Goal: Task Accomplishment & Management: Complete application form

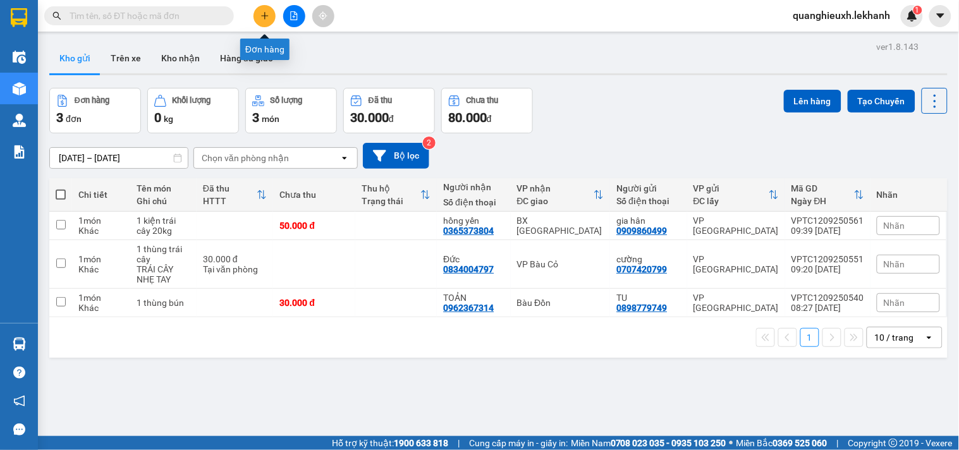
click at [269, 15] on button at bounding box center [264, 16] width 22 height 22
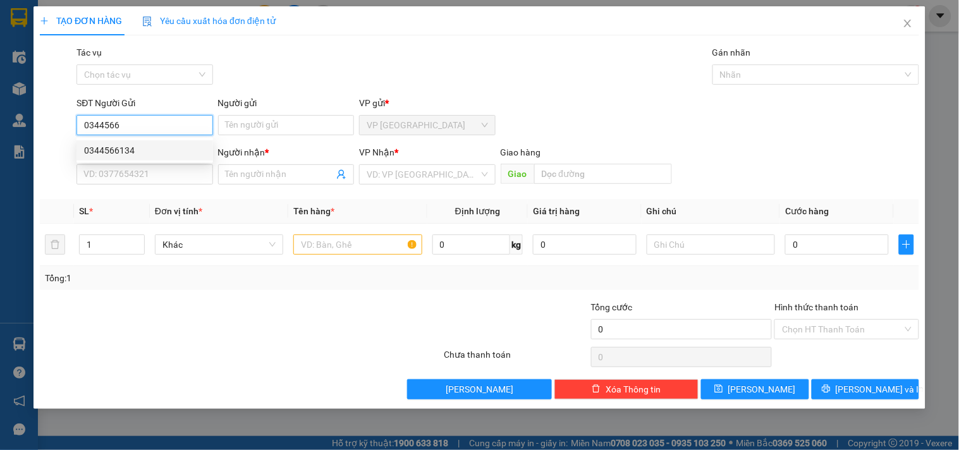
click at [178, 147] on div "0344566134" at bounding box center [144, 150] width 121 height 14
type input "0344566134"
type input "0868929499"
type input "THÌN"
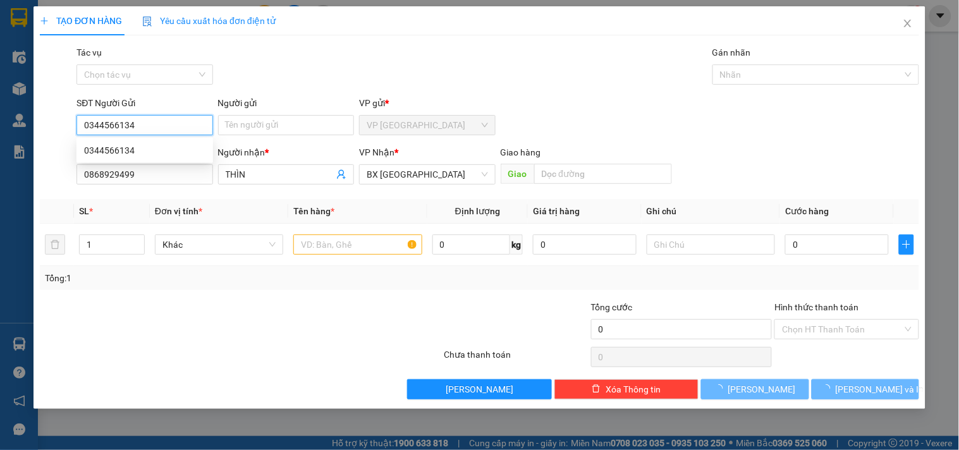
type input "30.000"
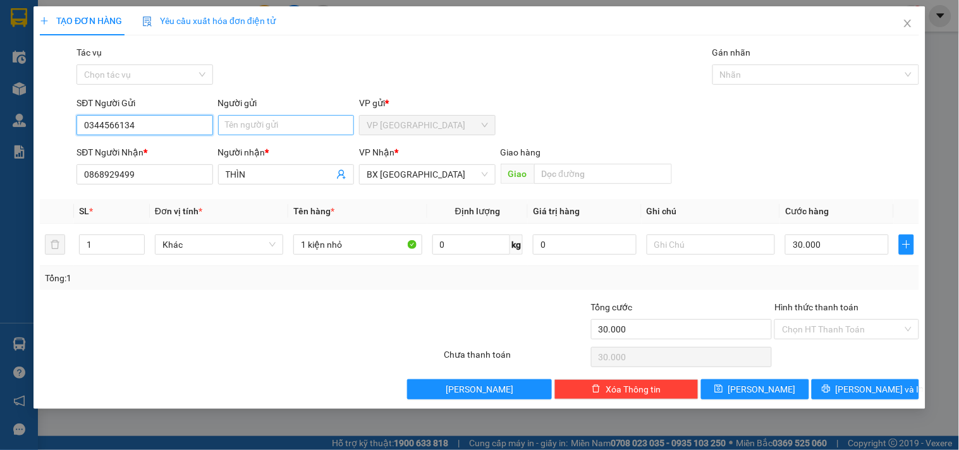
type input "0344566134"
click at [294, 130] on input "Người gửi" at bounding box center [286, 125] width 136 height 20
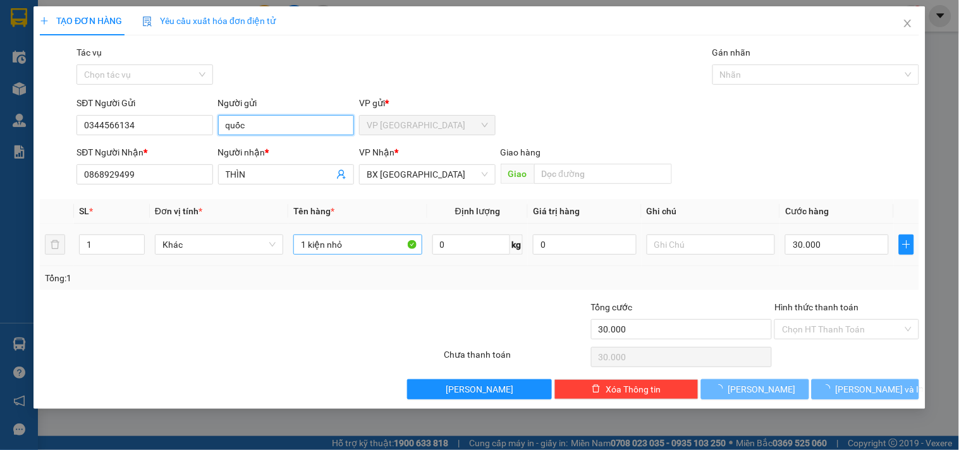
type input "quốc"
click at [346, 238] on body "Kết quả tìm kiếm ( 1 ) Bộ lọc Mã ĐH Trạng thái Món hàng Tổng cước Chưa cước Nhã…" at bounding box center [479, 225] width 959 height 450
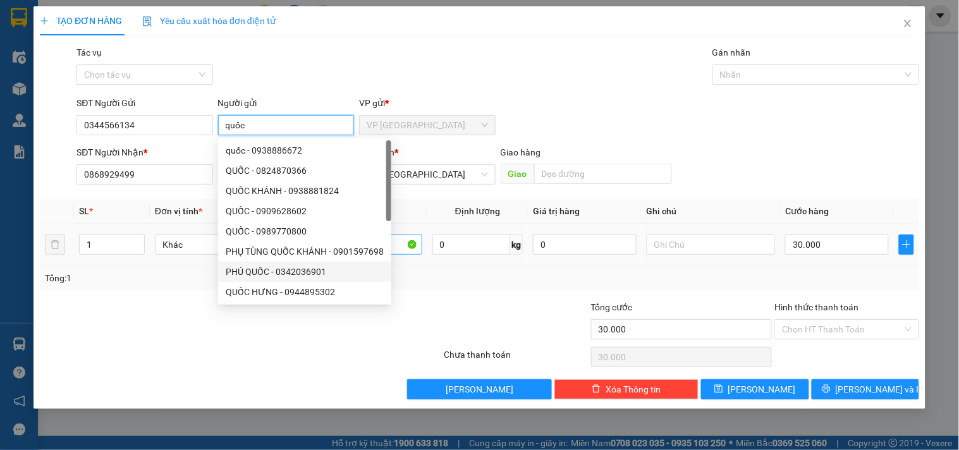
click at [346, 239] on body "Kết quả tìm kiếm ( 1 ) Bộ lọc Mã ĐH Trạng thái Món hàng Tổng cước Chưa cước Nhã…" at bounding box center [479, 225] width 959 height 450
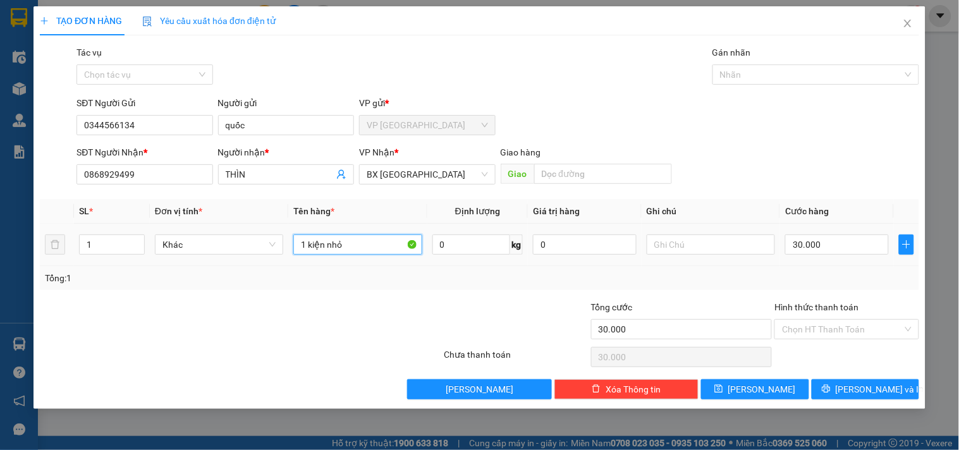
click at [361, 244] on input "1 kiện nhỏ" at bounding box center [357, 244] width 128 height 20
type input "1 máy xay cà phê"
click at [253, 191] on div "Transit Pickup Surcharge Ids Transit Deliver Surcharge Ids Transit Deliver Surc…" at bounding box center [479, 222] width 879 height 354
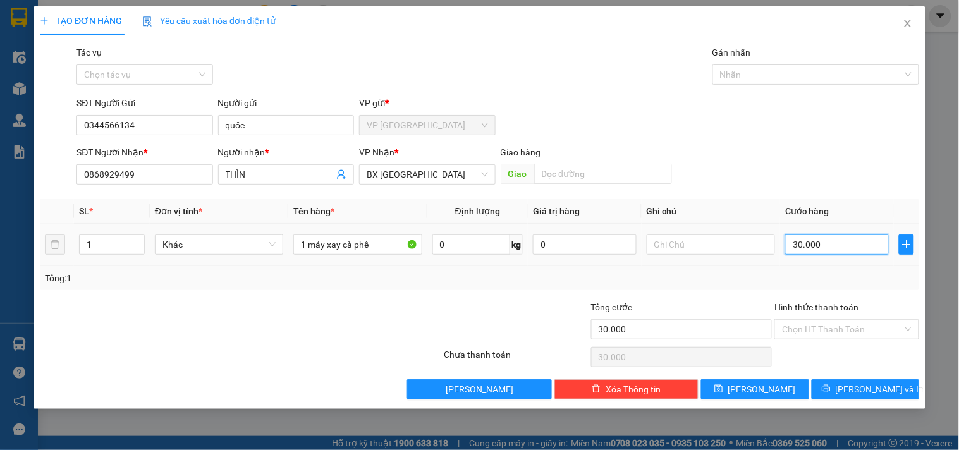
click at [823, 249] on input "30.000" at bounding box center [837, 244] width 104 height 20
type input "8"
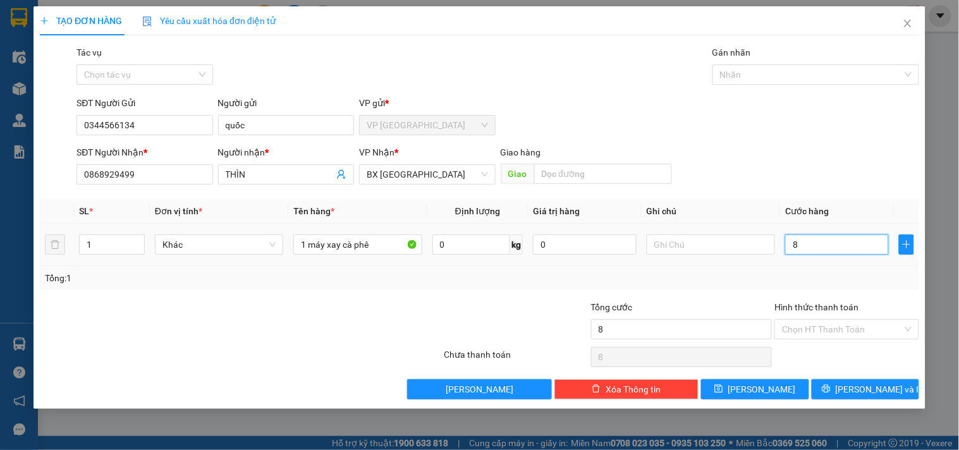
type input "80"
type input "800"
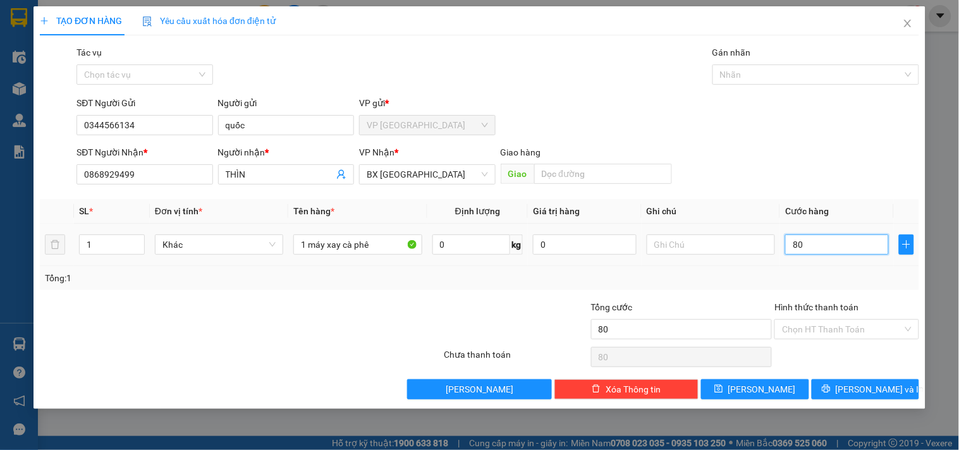
type input "800"
type input "8.000"
type input "80.000"
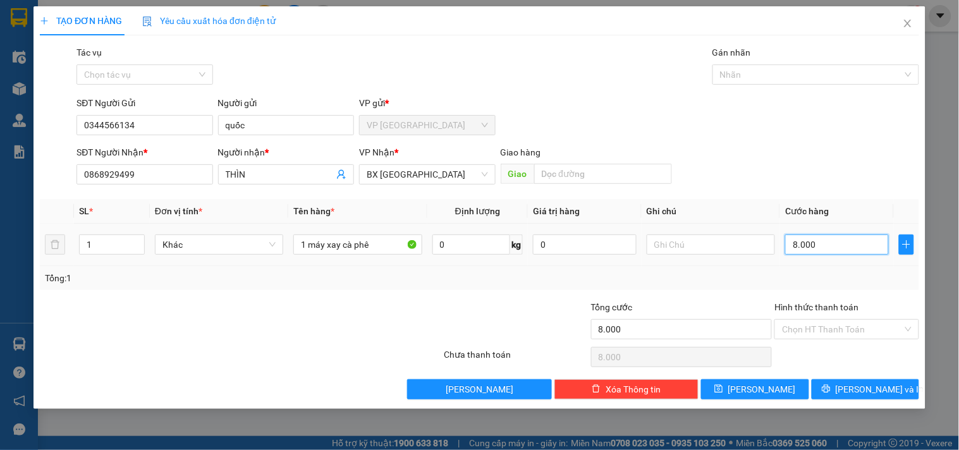
type input "80.000"
click at [828, 269] on div "Tổng: 1" at bounding box center [479, 278] width 879 height 24
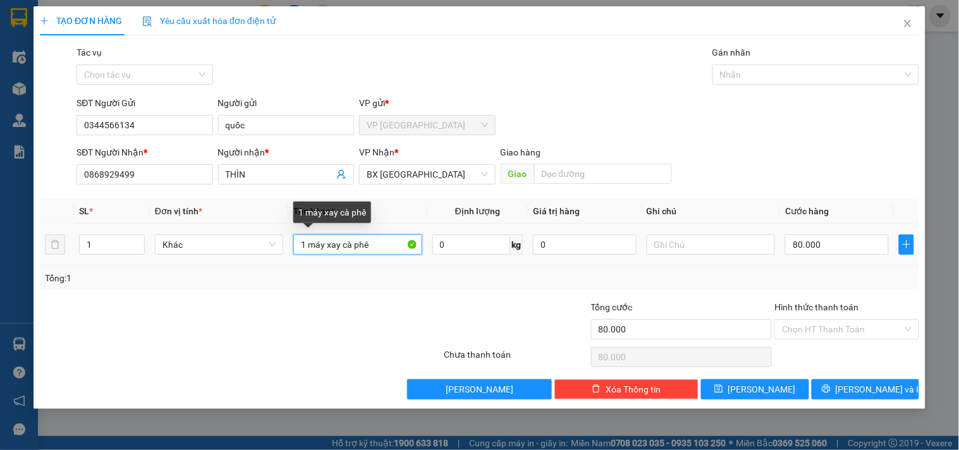
click at [341, 247] on input "1 máy xay cà phê" at bounding box center [357, 244] width 128 height 20
type input "1 máy cà phê"
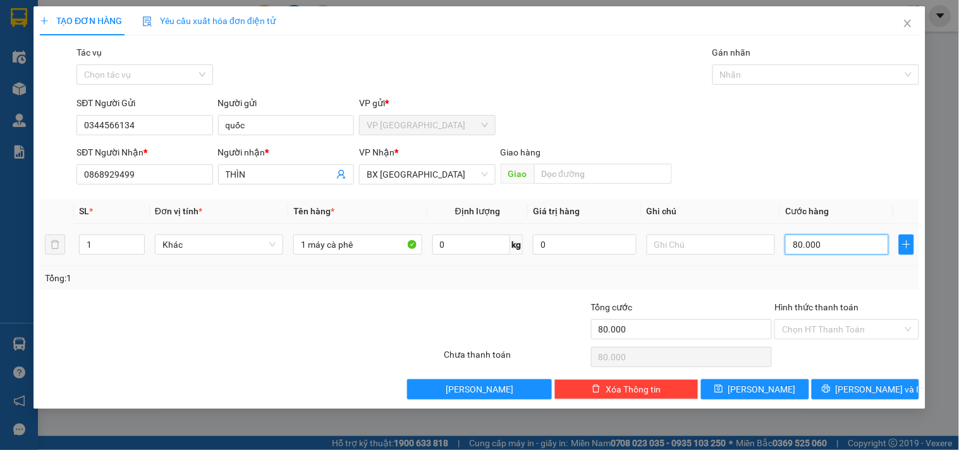
click at [847, 242] on input "80.000" at bounding box center [837, 244] width 104 height 20
type input "1"
type input "10"
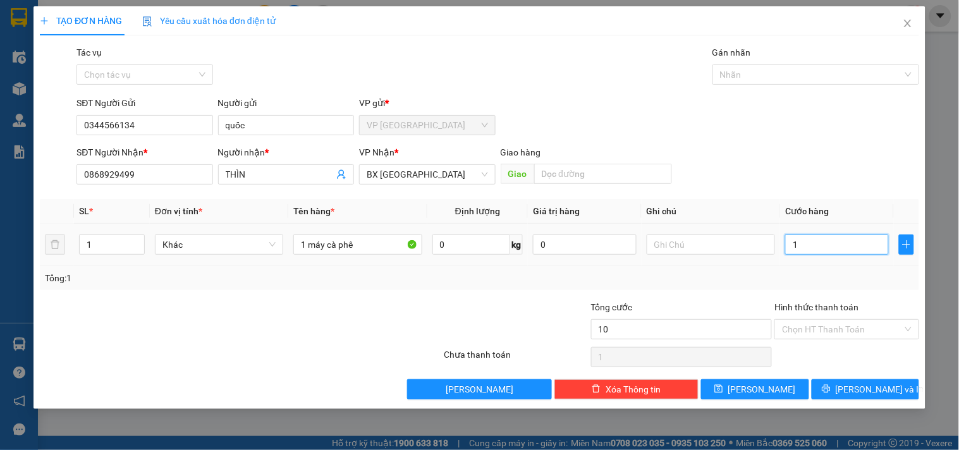
type input "10"
type input "100"
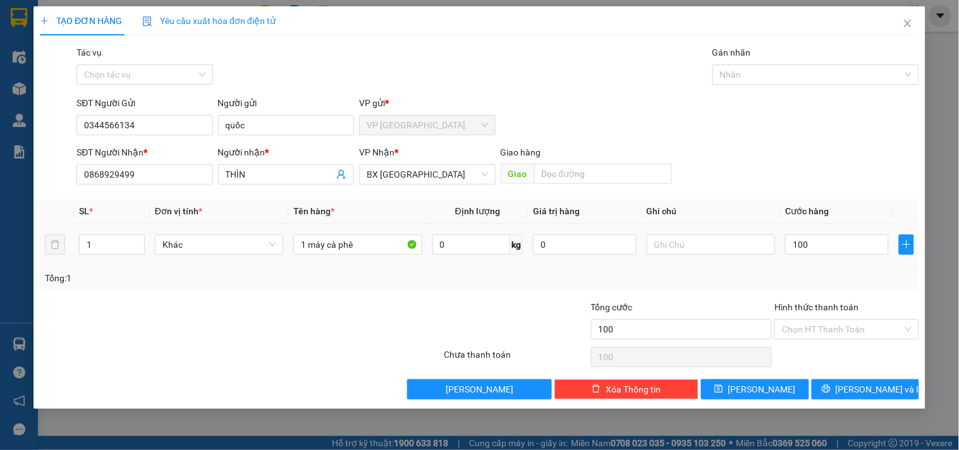
type input "100.000"
click at [857, 267] on div "Tổng: 1" at bounding box center [479, 278] width 879 height 24
click at [880, 393] on span "[PERSON_NAME] và In" at bounding box center [879, 389] width 88 height 14
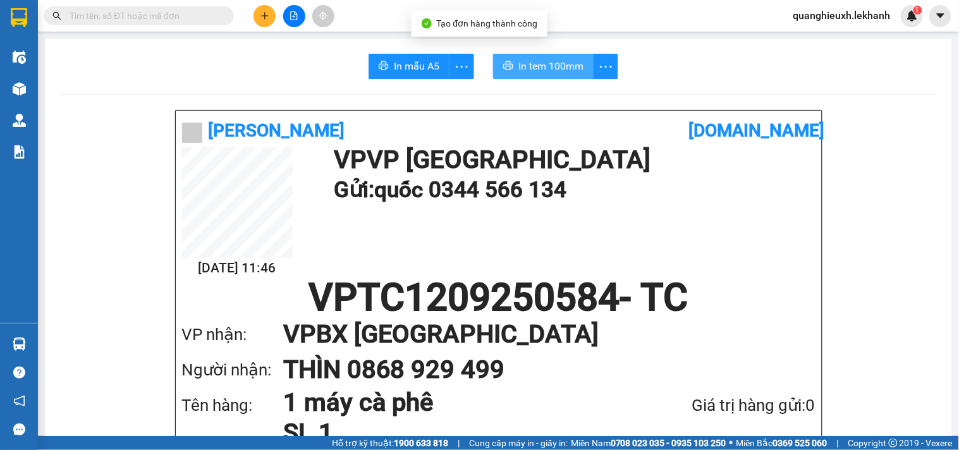
click at [553, 73] on span "In tem 100mm" at bounding box center [550, 66] width 65 height 16
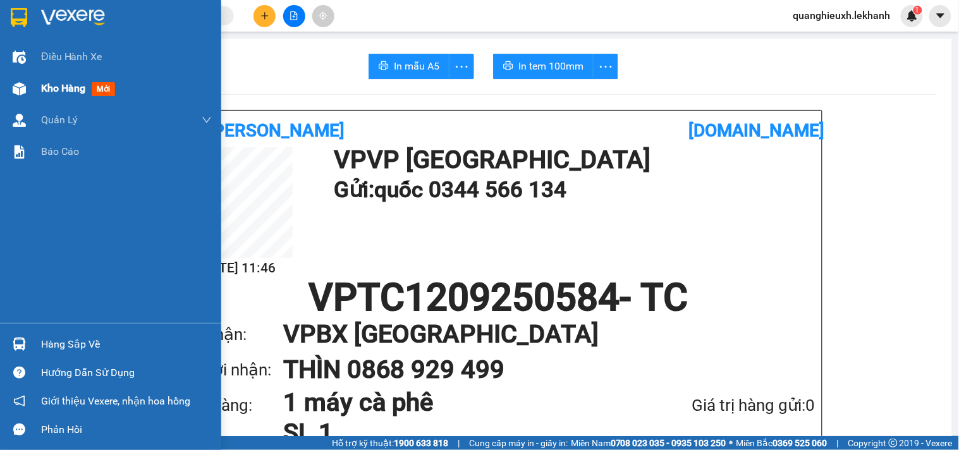
click at [73, 96] on div "Kho hàng mới" at bounding box center [80, 88] width 79 height 16
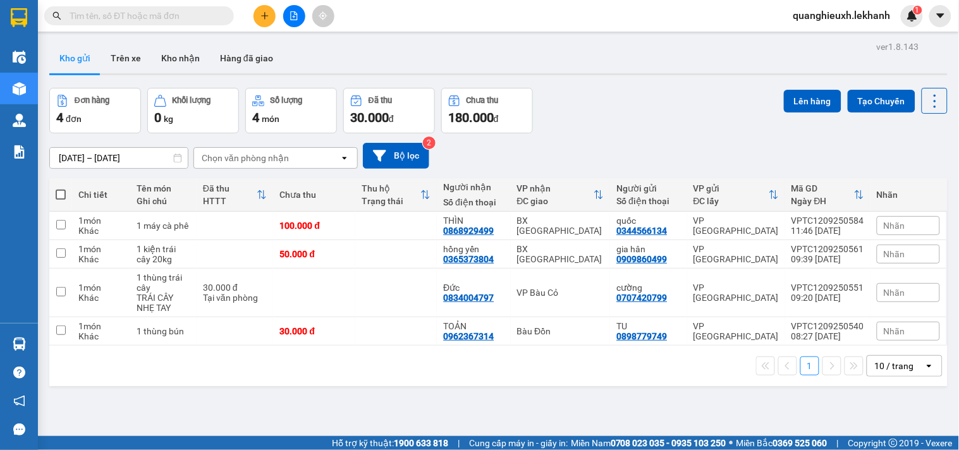
click at [265, 20] on button at bounding box center [264, 16] width 22 height 22
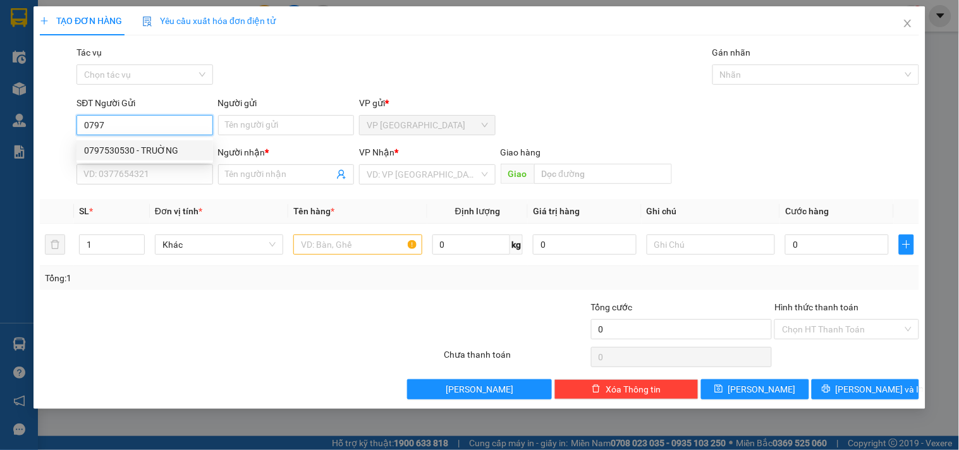
click at [185, 154] on div "0797530530 - TRUỜNG" at bounding box center [144, 150] width 121 height 14
type input "0797530530"
type input "TRUỜNG"
type input "0937775850"
type input "KHOA"
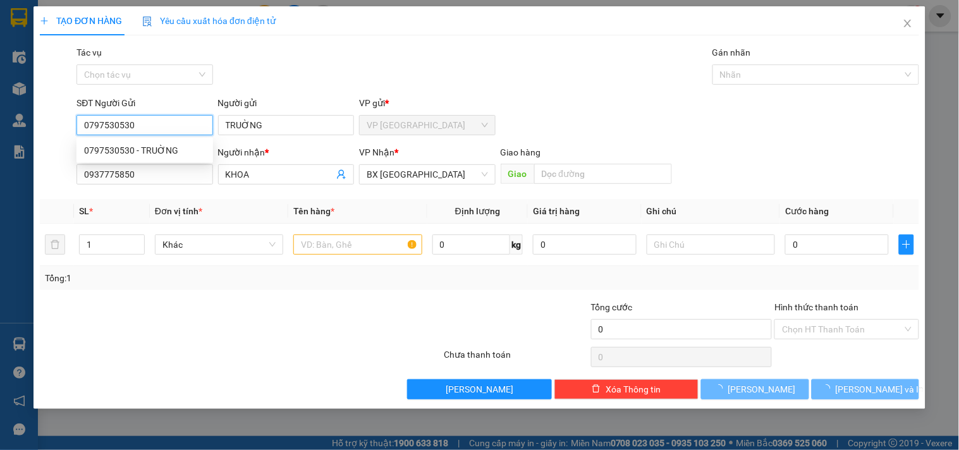
type input "50.000"
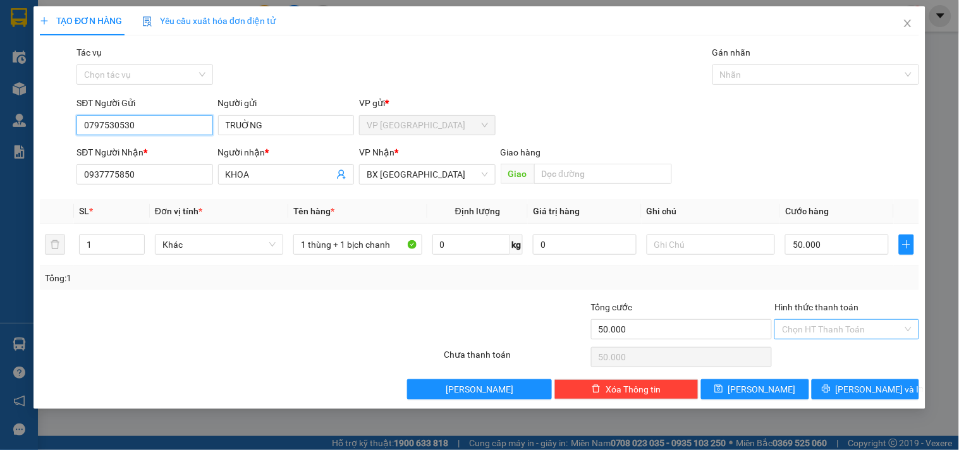
type input "0797530530"
click at [872, 324] on input "Hình thức thanh toán" at bounding box center [842, 329] width 120 height 19
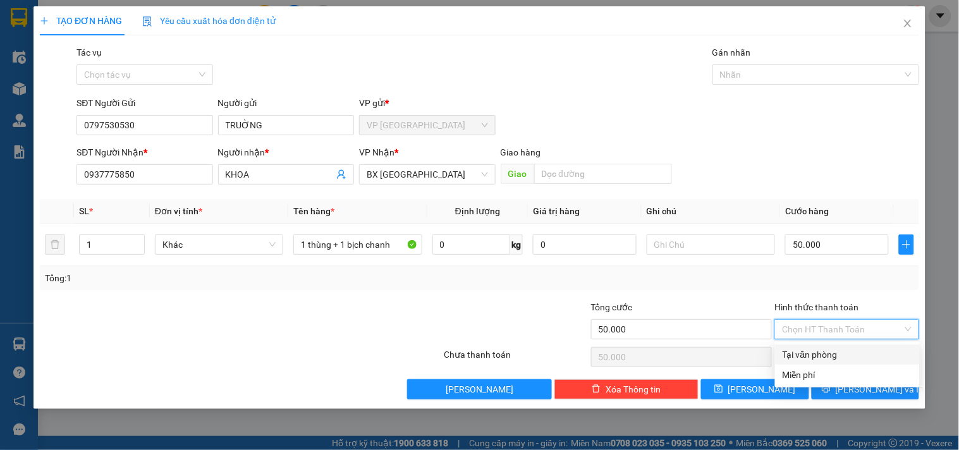
click at [862, 349] on div "Tại văn phòng" at bounding box center [847, 355] width 130 height 14
type input "0"
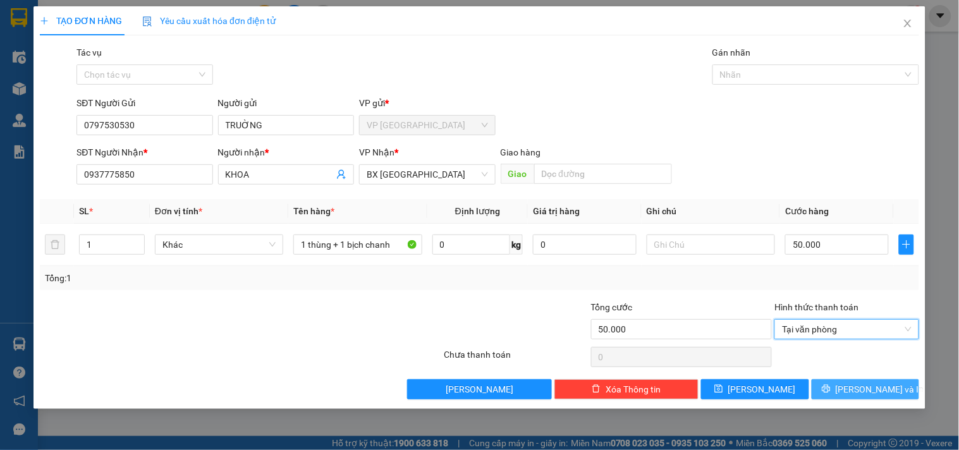
click at [872, 396] on button "[PERSON_NAME] và In" at bounding box center [864, 389] width 107 height 20
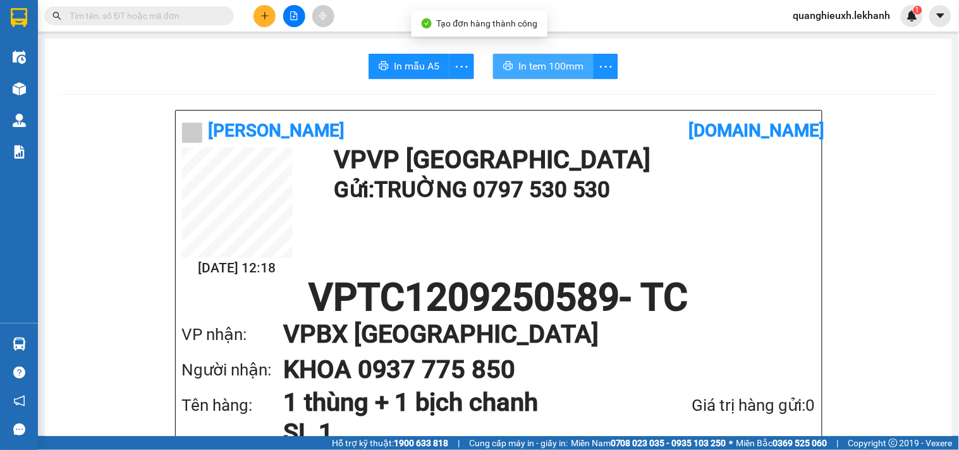
click at [558, 70] on span "In tem 100mm" at bounding box center [550, 66] width 65 height 16
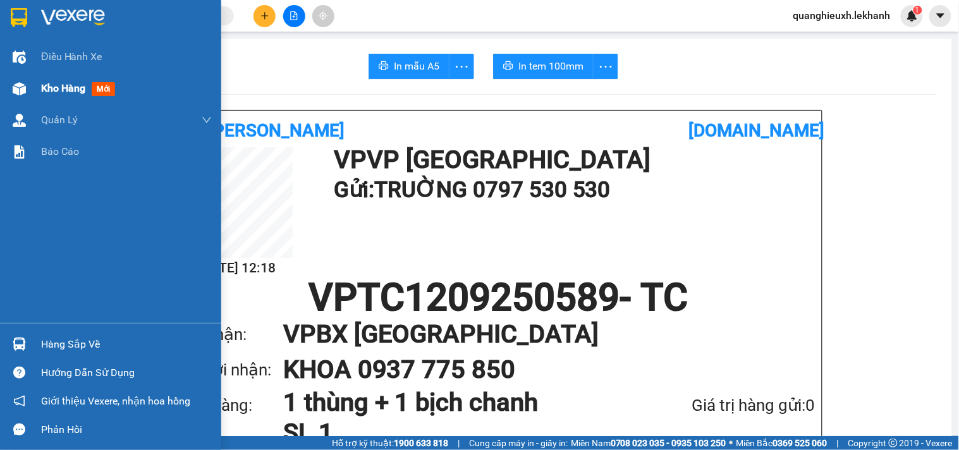
click at [47, 83] on span "Kho hàng" at bounding box center [63, 88] width 44 height 12
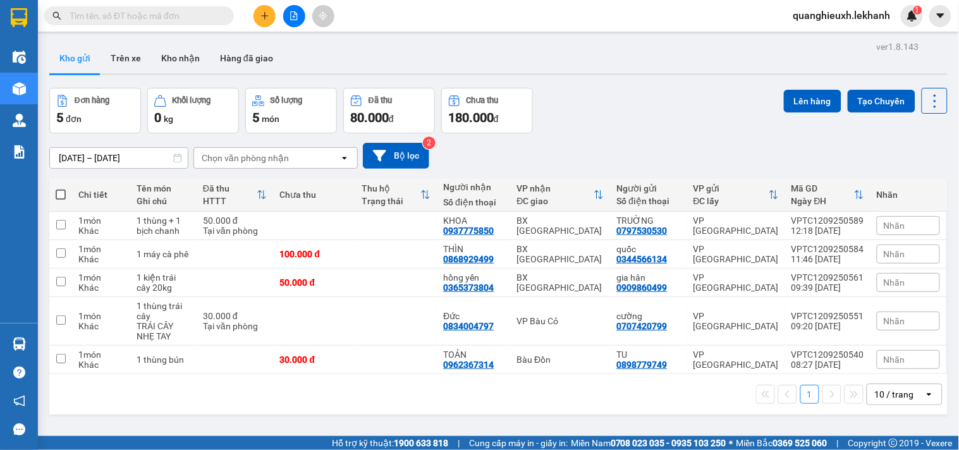
click at [639, 155] on div "12/09/2025 – 12/09/2025 Press the down arrow key to interact with the calendar …" at bounding box center [498, 156] width 898 height 26
click at [256, 16] on button at bounding box center [264, 16] width 22 height 22
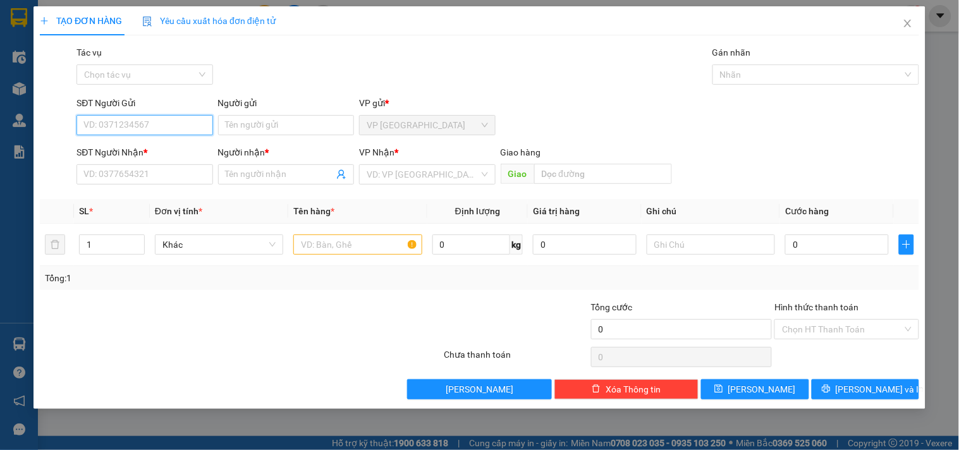
click at [171, 133] on input "SĐT Người Gửi" at bounding box center [144, 125] width 136 height 20
click at [185, 124] on input "SĐT Người Gửi" at bounding box center [144, 125] width 136 height 20
click at [109, 125] on input "SĐT Người Gửi" at bounding box center [144, 125] width 136 height 20
type input "0909519194"
click at [174, 160] on div "0909519194 - thảo" at bounding box center [144, 150] width 136 height 20
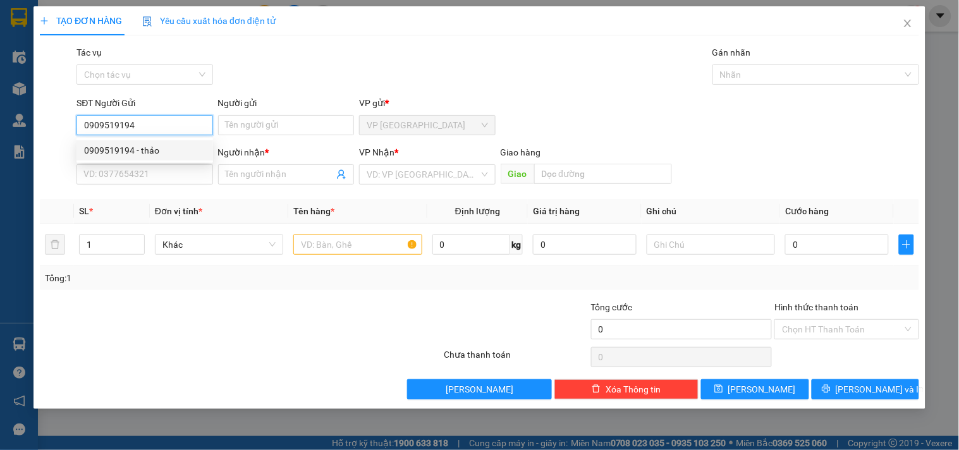
type input "thảo"
type input "0828587336"
type input "đông"
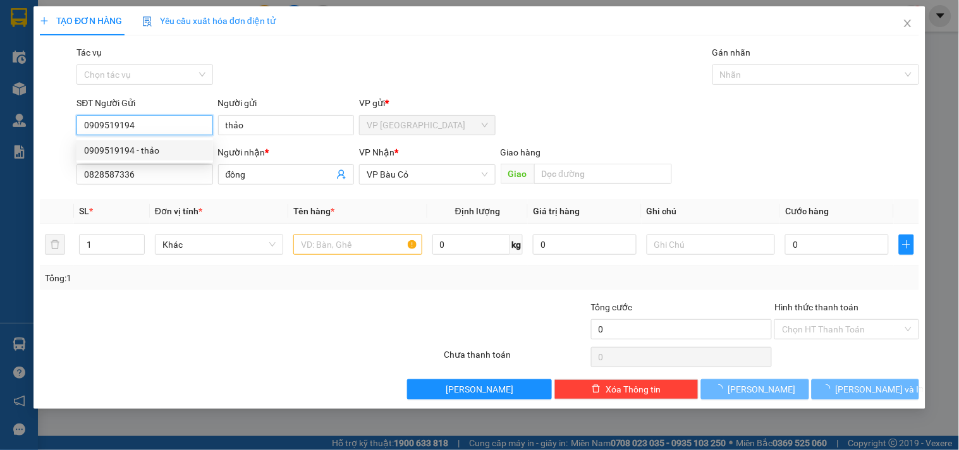
type input "50.000"
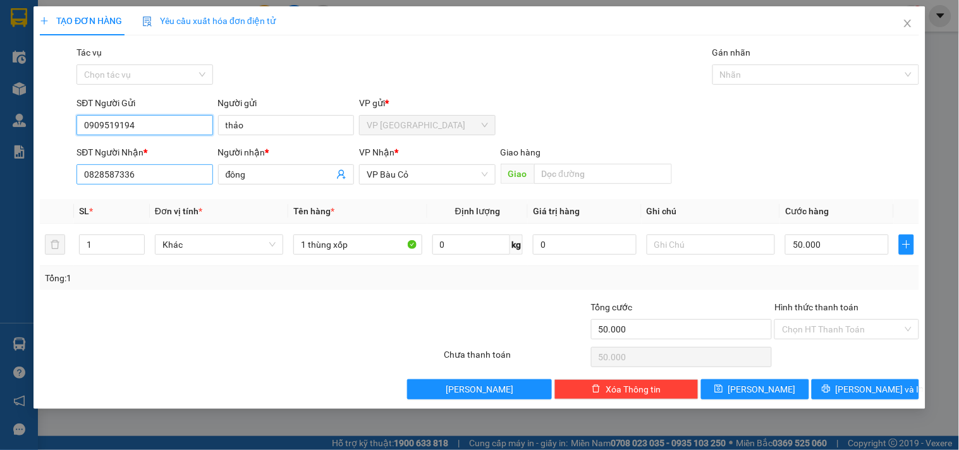
type input "0909519194"
click at [182, 176] on input "0828587336" at bounding box center [144, 174] width 136 height 20
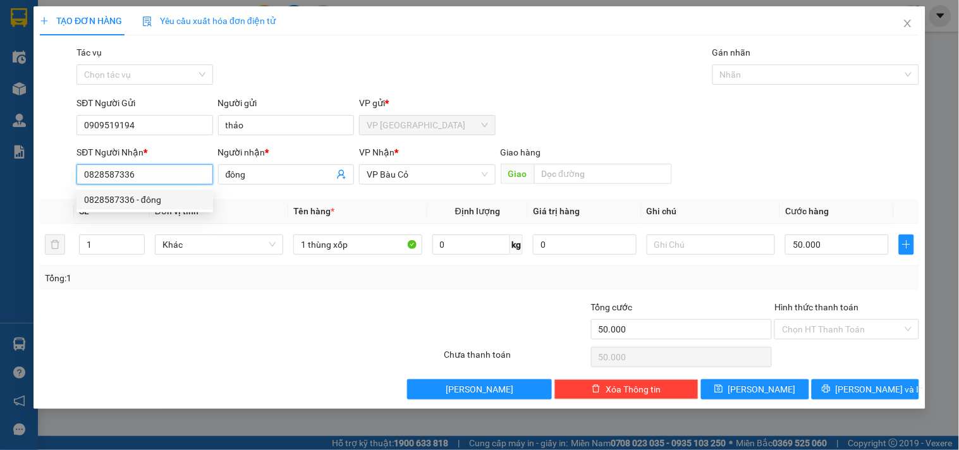
click at [179, 176] on input "0828587336" at bounding box center [144, 174] width 136 height 20
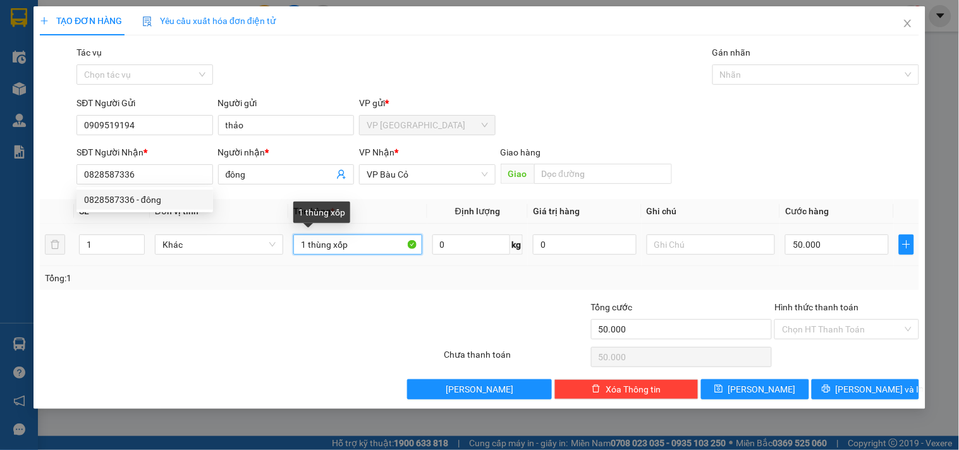
click at [356, 245] on input "1 thùng xốp" at bounding box center [357, 244] width 128 height 20
drag, startPoint x: 356, startPoint y: 245, endPoint x: 237, endPoint y: 248, distance: 118.8
click at [237, 248] on tr "1 Khác 1 thùng xốp 0 kg 0 50.000" at bounding box center [479, 245] width 879 height 42
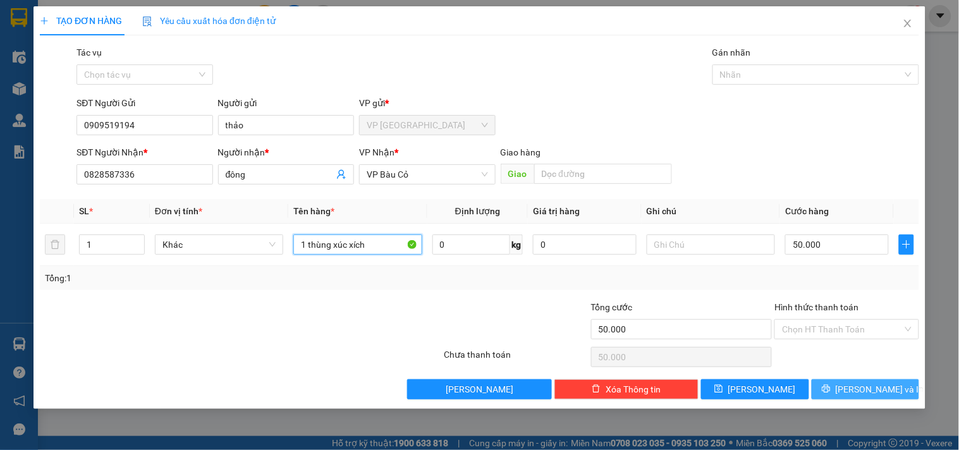
type input "1 thùng xúc xích"
click at [862, 390] on span "[PERSON_NAME] và In" at bounding box center [879, 389] width 88 height 14
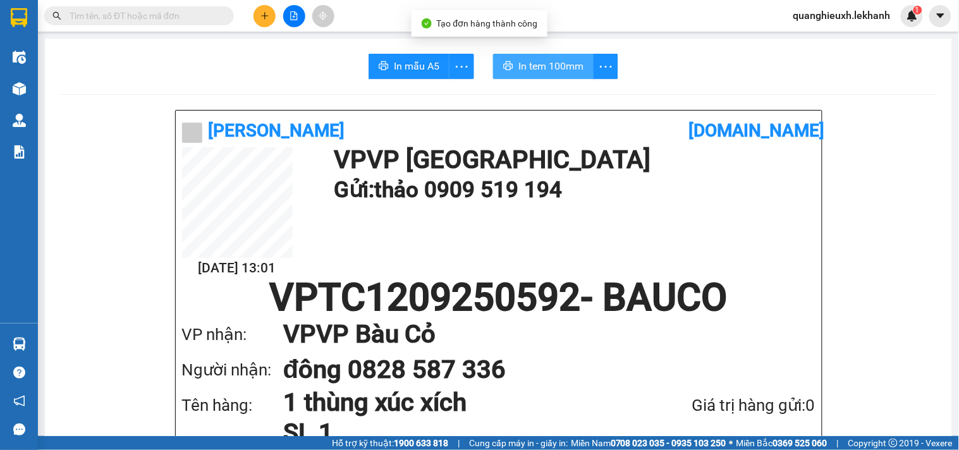
click at [558, 73] on span "In tem 100mm" at bounding box center [550, 66] width 65 height 16
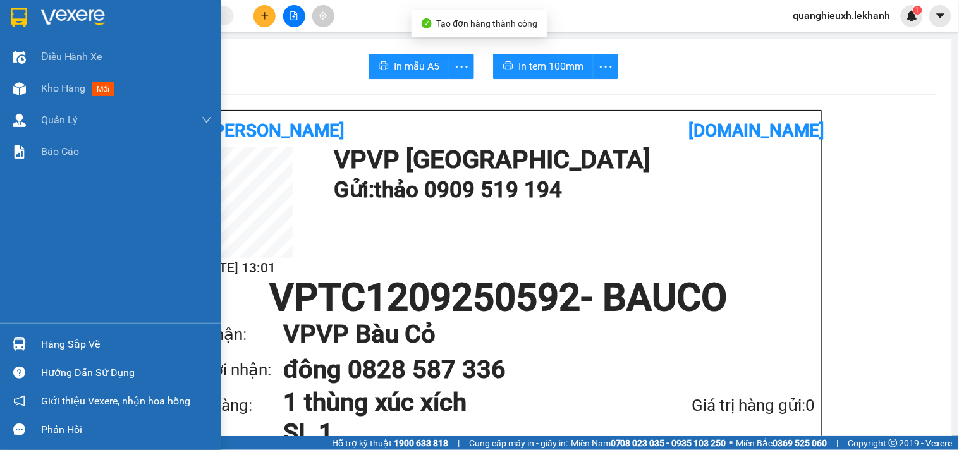
click at [44, 11] on img at bounding box center [73, 17] width 64 height 19
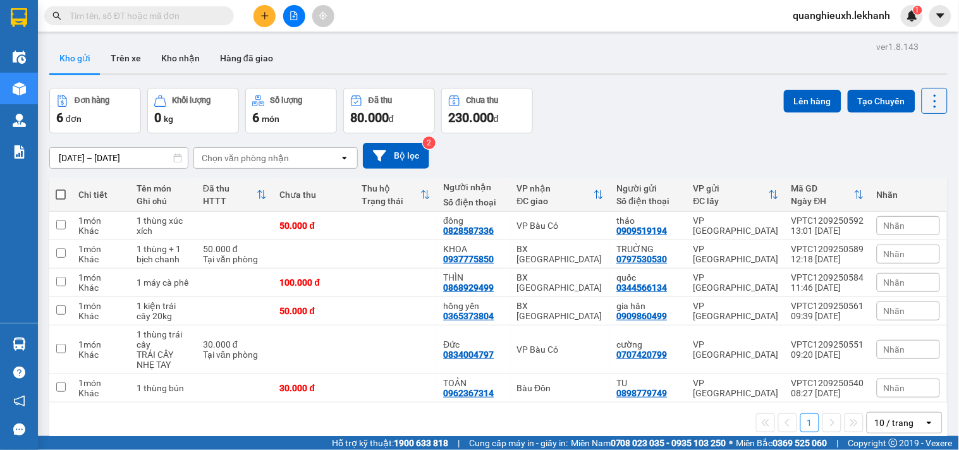
click at [257, 13] on button at bounding box center [264, 16] width 22 height 22
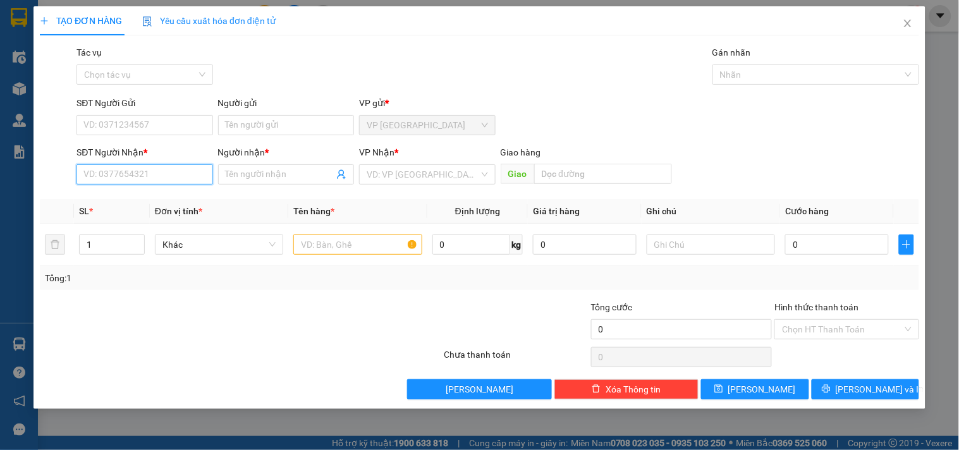
click at [148, 177] on input "SĐT Người Nhận *" at bounding box center [144, 174] width 136 height 20
type input "0"
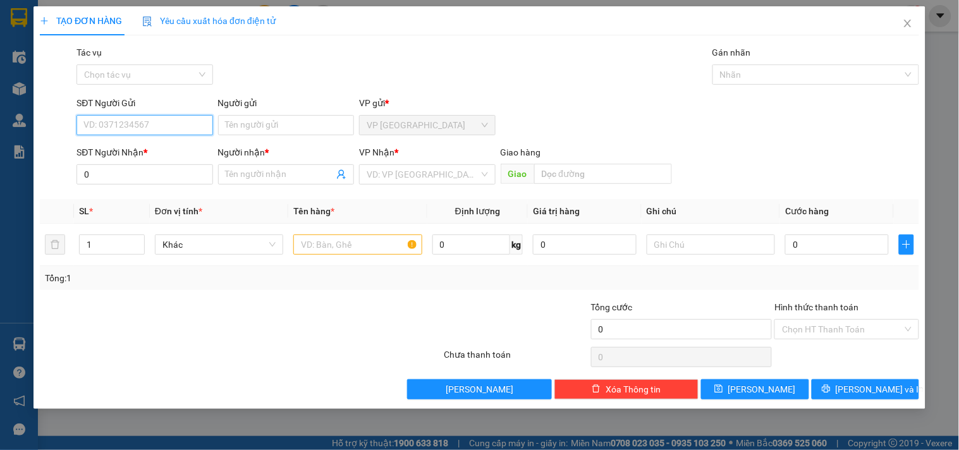
click at [158, 124] on input "SĐT Người Gửi" at bounding box center [144, 125] width 136 height 20
type input "0901377722"
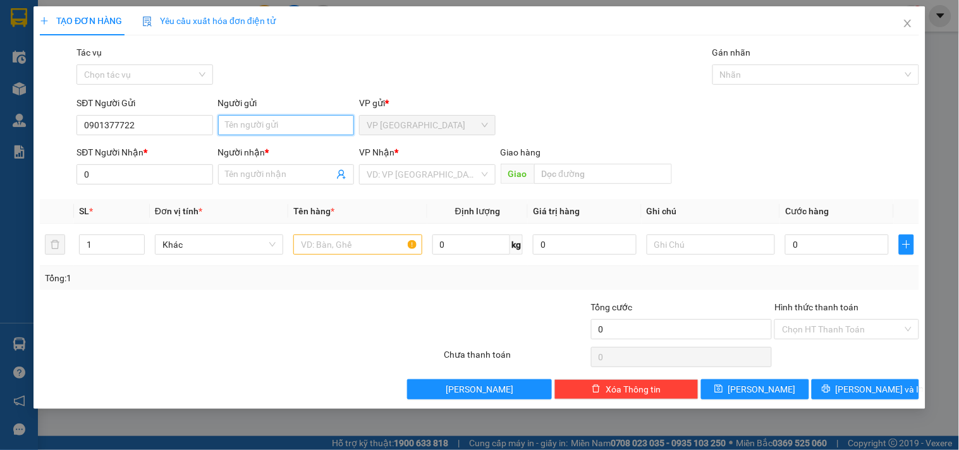
click at [308, 121] on input "Người gửi" at bounding box center [286, 125] width 136 height 20
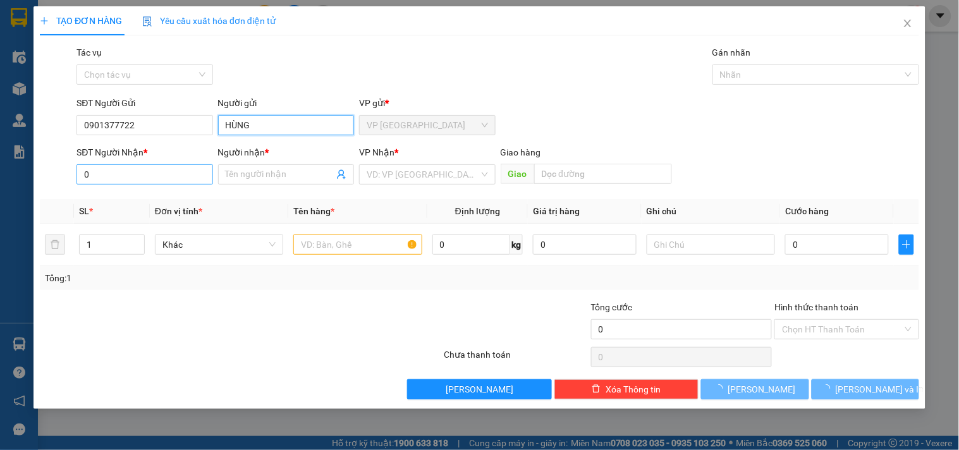
type input "HÙNG"
click at [180, 178] on input "0" at bounding box center [144, 174] width 136 height 20
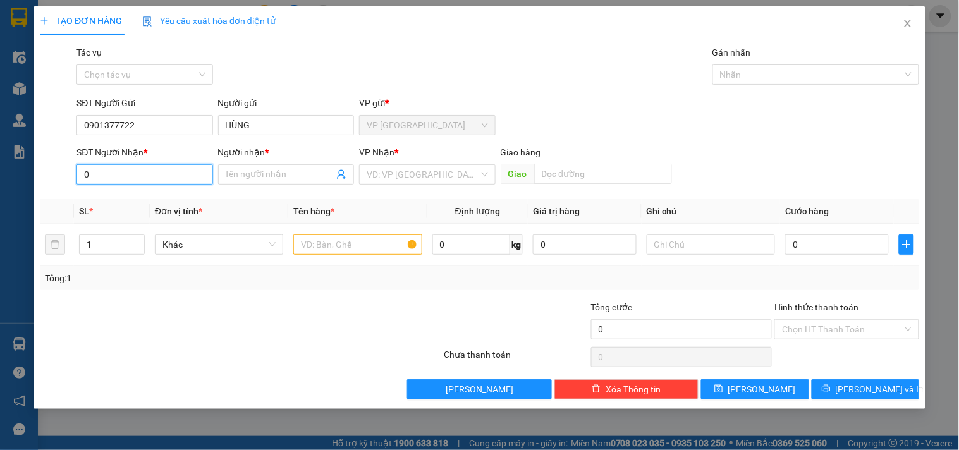
click at [169, 175] on input "0" at bounding box center [144, 174] width 136 height 20
type input "0913265439"
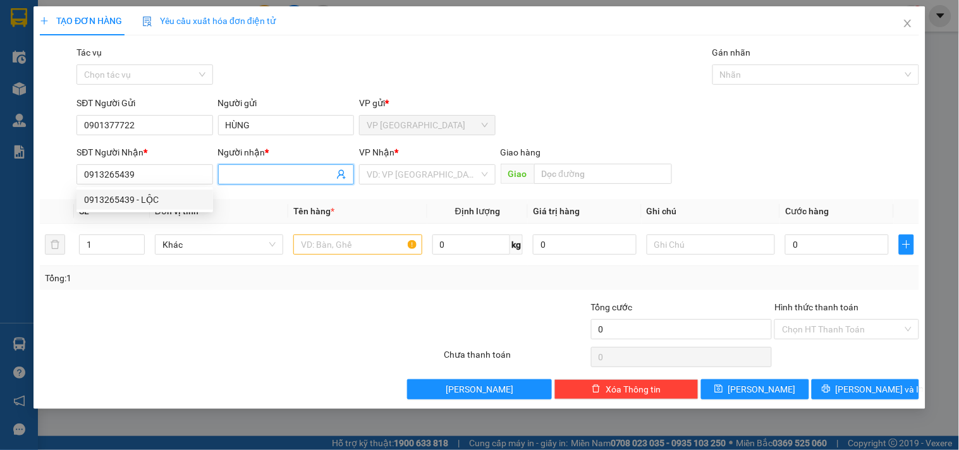
click at [235, 168] on input "Người nhận *" at bounding box center [280, 174] width 108 height 14
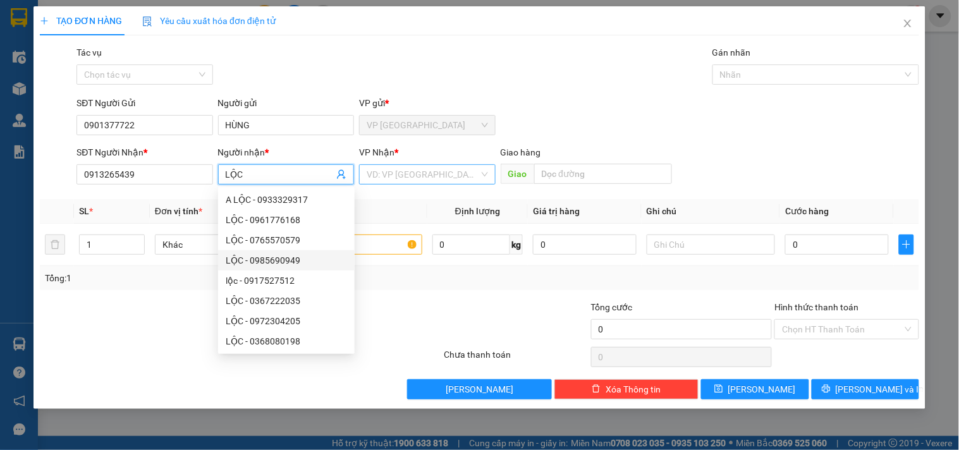
type input "LỘC"
click at [406, 173] on input "search" at bounding box center [422, 174] width 112 height 19
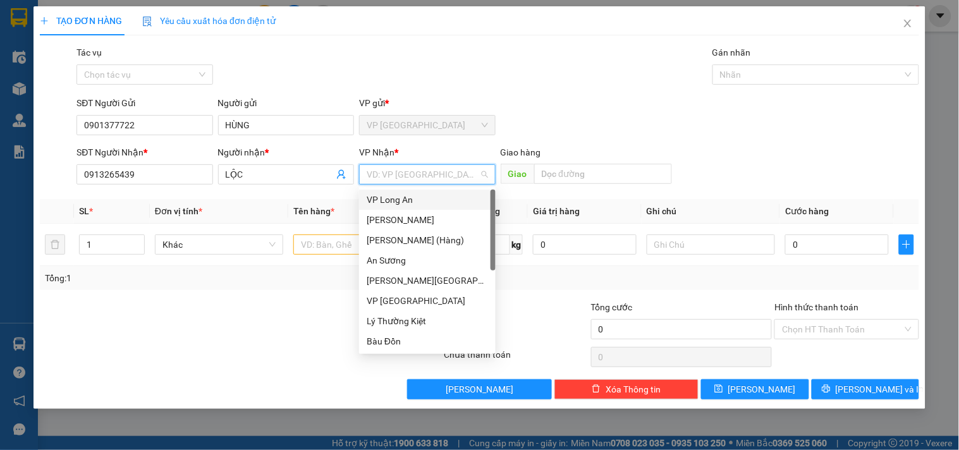
click at [428, 174] on input "search" at bounding box center [422, 174] width 112 height 19
type input "T"
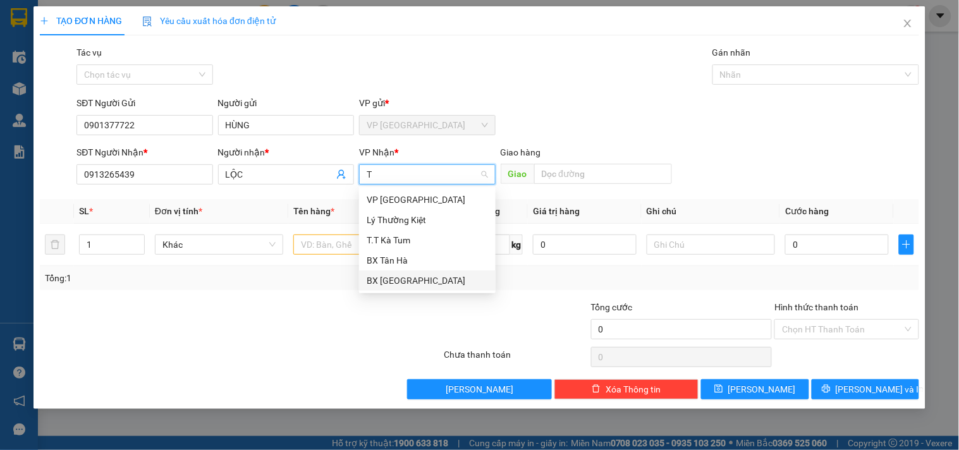
click at [404, 275] on div "BX [GEOGRAPHIC_DATA]" at bounding box center [426, 281] width 121 height 14
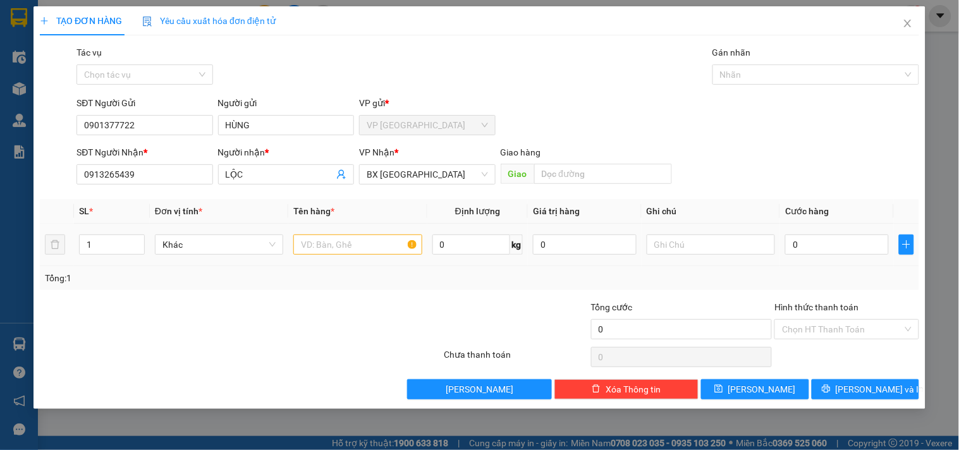
click at [356, 261] on td at bounding box center [357, 245] width 138 height 42
click at [344, 241] on input "text" at bounding box center [357, 244] width 128 height 20
type input "1 THÙNG"
click at [822, 238] on input "0" at bounding box center [837, 244] width 104 height 20
type input "3"
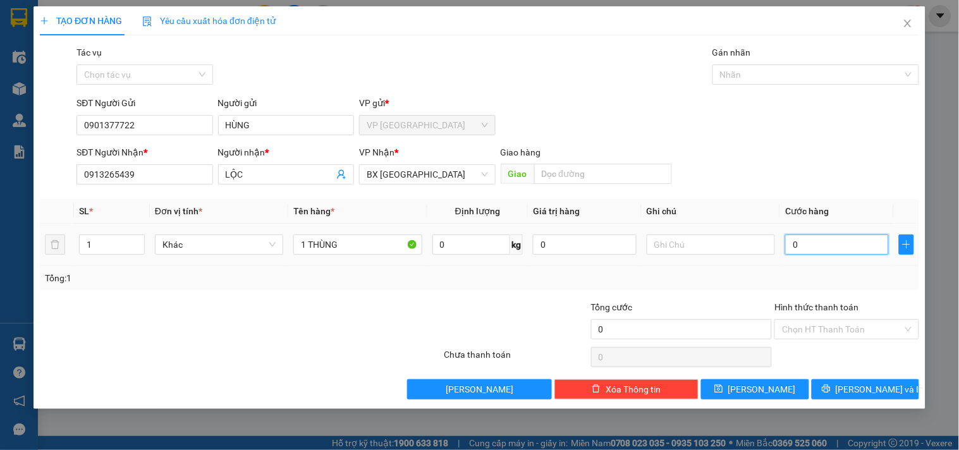
type input "3"
type input "30"
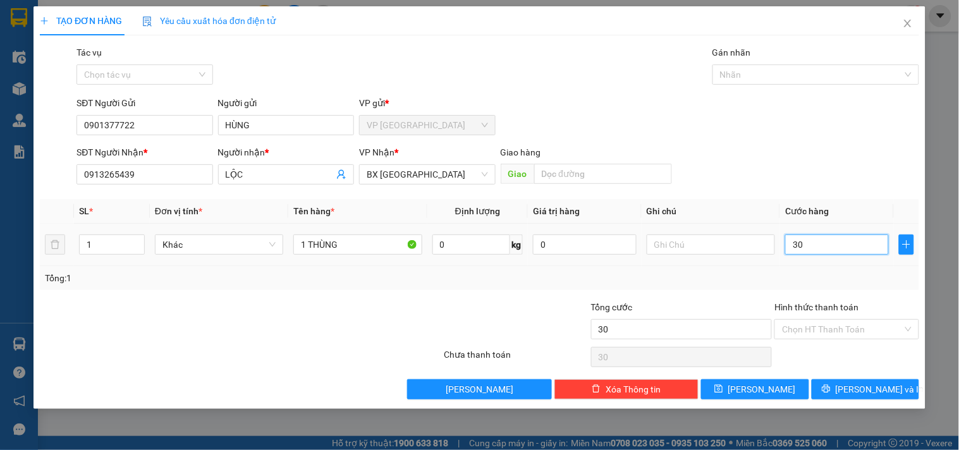
type input "300"
type input "3.000"
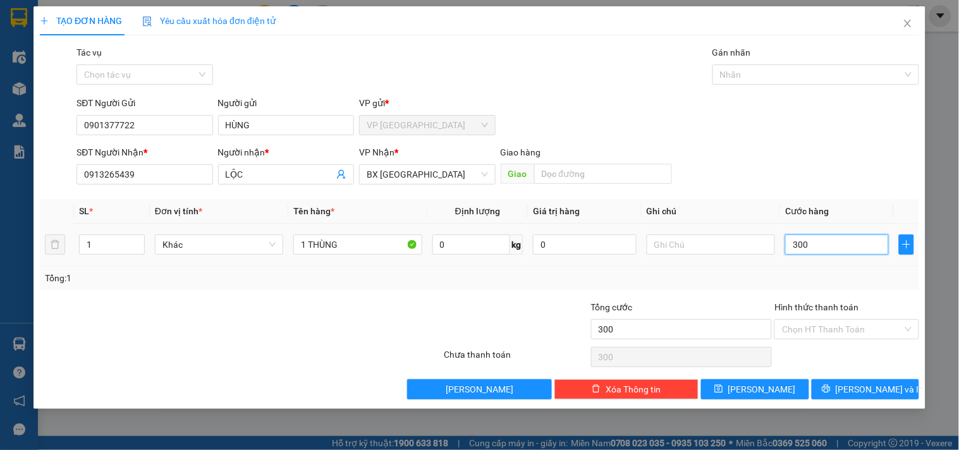
type input "3.000"
type input "30.000"
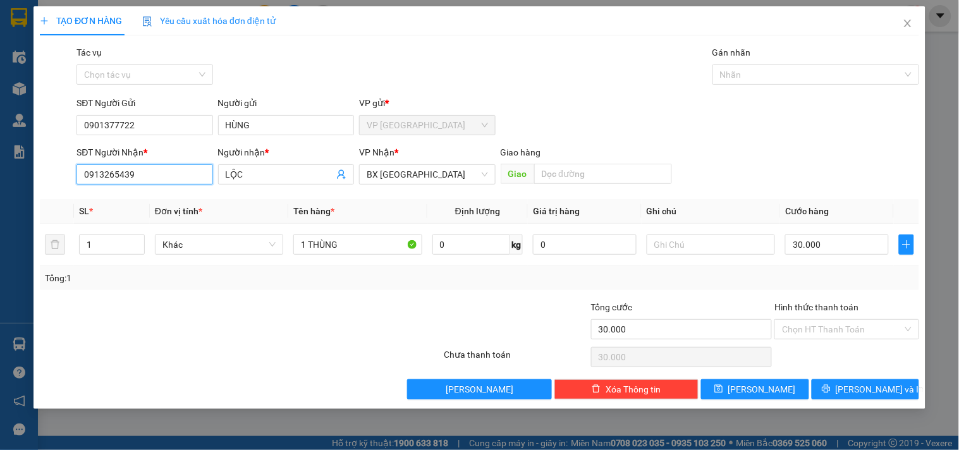
click at [168, 179] on input "0913265439" at bounding box center [144, 174] width 136 height 20
click at [190, 171] on input "0913265439" at bounding box center [144, 174] width 136 height 20
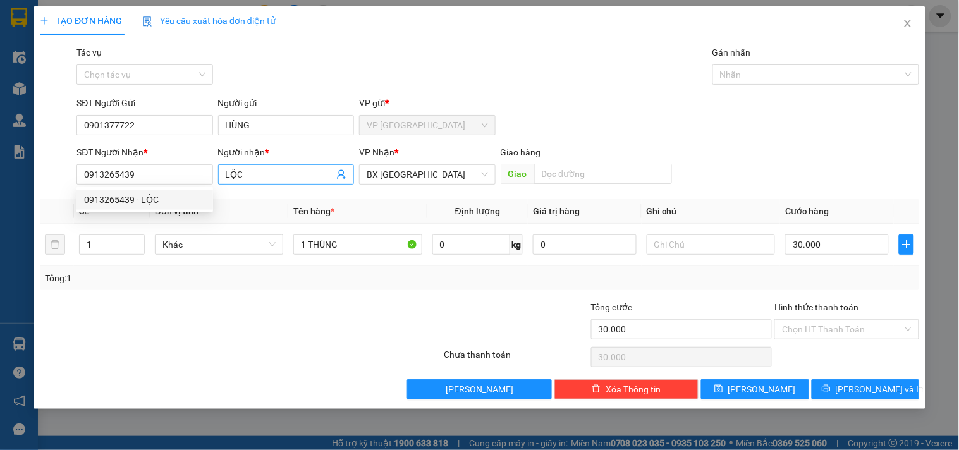
click at [312, 171] on input "LỘC" at bounding box center [280, 174] width 108 height 14
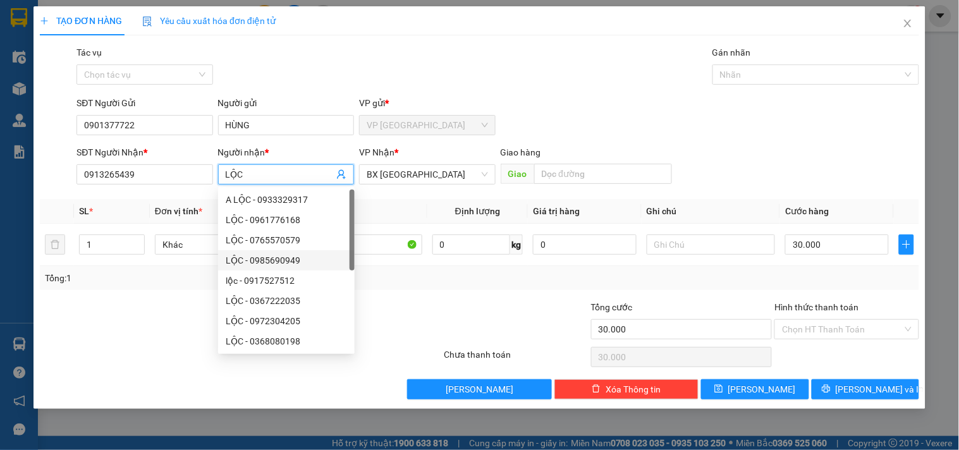
click at [262, 172] on input "LỘC" at bounding box center [280, 174] width 108 height 14
click at [227, 176] on input "LỘC" at bounding box center [280, 174] width 108 height 14
click at [422, 172] on span "BX [GEOGRAPHIC_DATA]" at bounding box center [426, 174] width 121 height 19
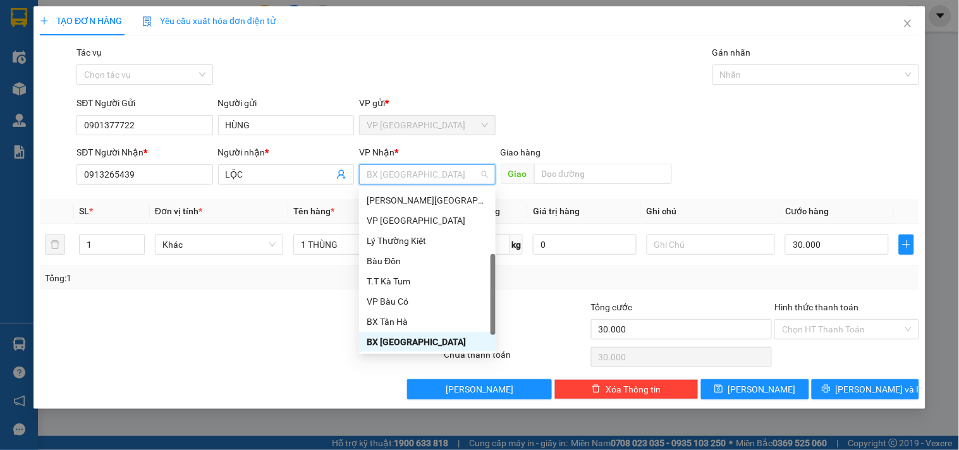
type input "K"
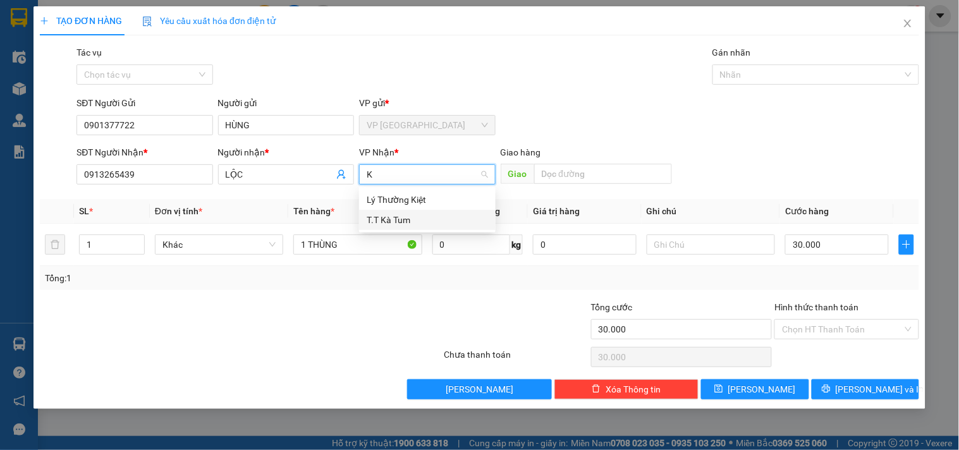
click at [417, 222] on div "T.T Kà Tum" at bounding box center [426, 220] width 121 height 14
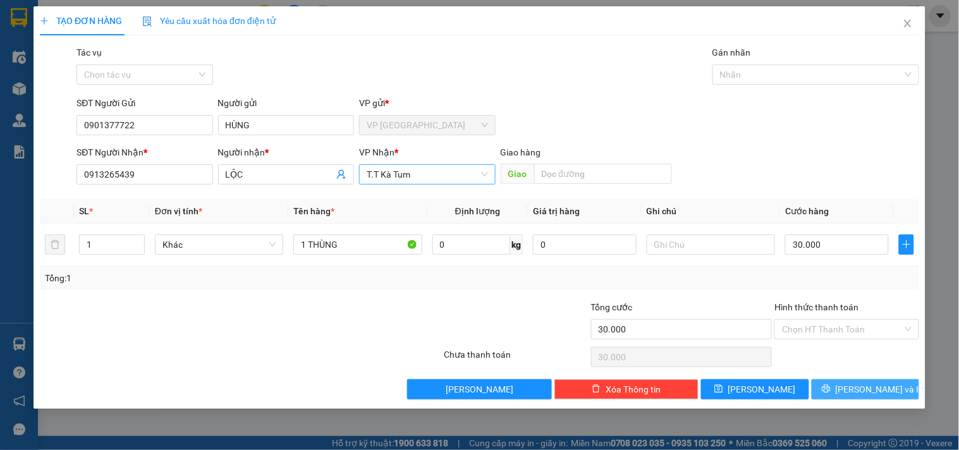
click at [854, 383] on button "[PERSON_NAME] và In" at bounding box center [864, 389] width 107 height 20
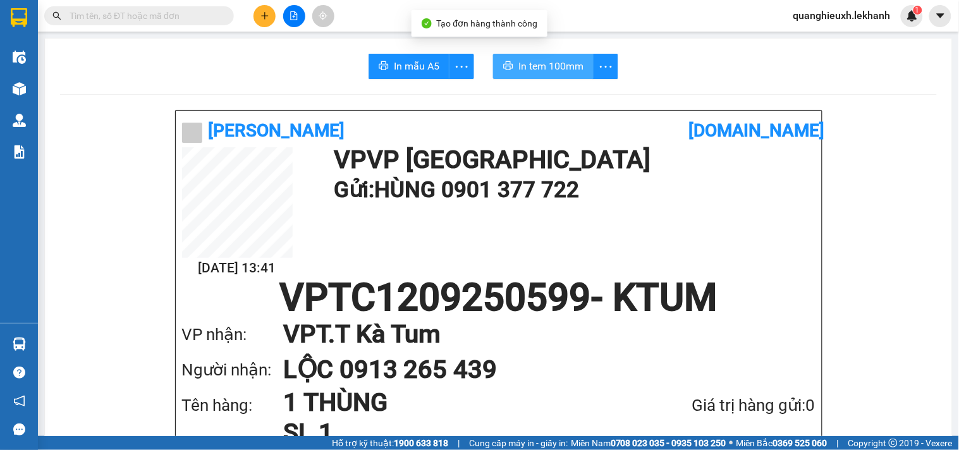
click at [554, 57] on button "In tem 100mm" at bounding box center [543, 66] width 100 height 25
click at [53, 5] on div "Kết quả tìm kiếm ( 0 ) Bộ lọc No Data" at bounding box center [123, 16] width 246 height 22
click at [39, 18] on div at bounding box center [123, 15] width 246 height 19
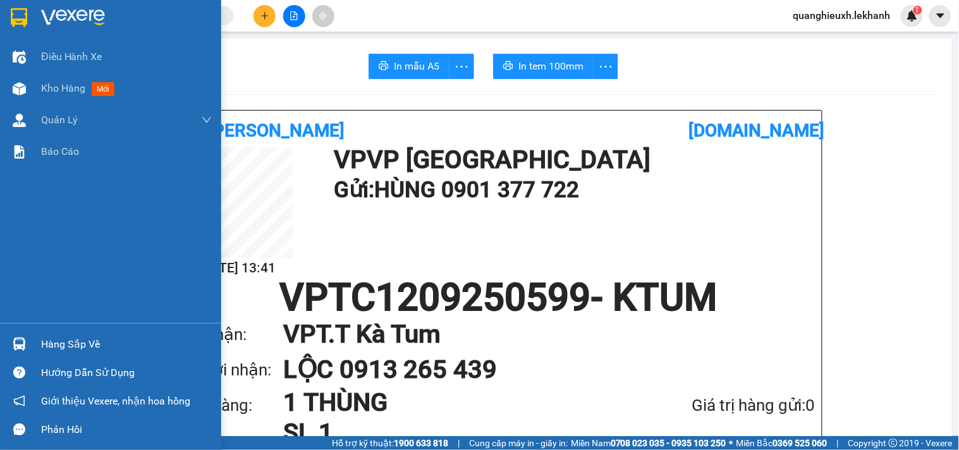
drag, startPoint x: 0, startPoint y: 14, endPoint x: 42, endPoint y: 4, distance: 42.9
click at [3, 14] on div at bounding box center [110, 20] width 221 height 41
click at [41, 15] on img at bounding box center [73, 17] width 64 height 19
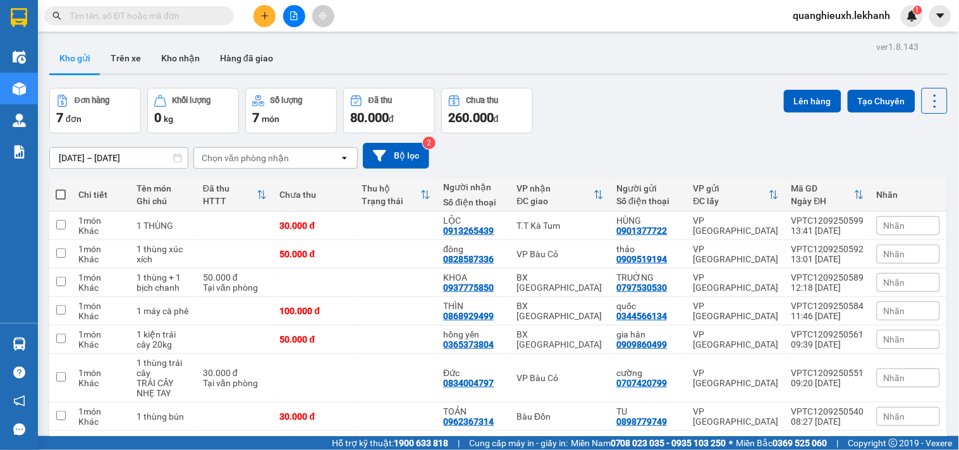
click at [159, 13] on input "text" at bounding box center [144, 16] width 149 height 14
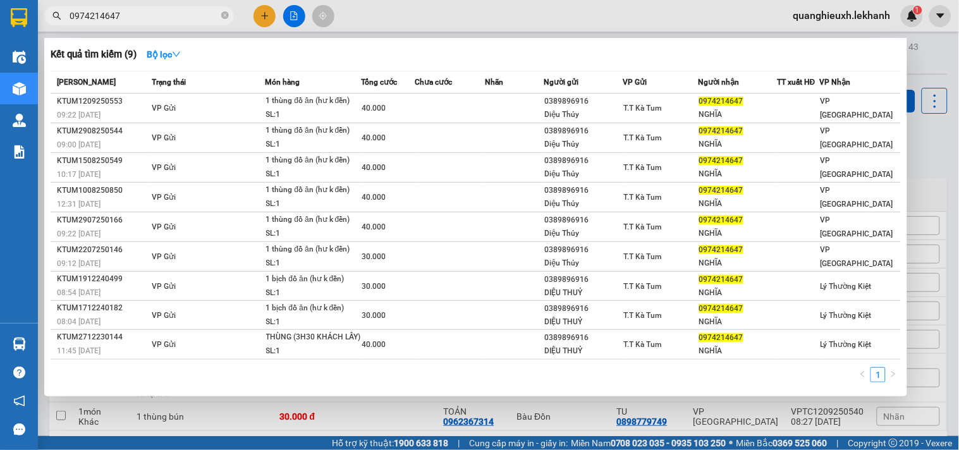
type input "0974214647"
click at [619, 425] on div at bounding box center [479, 225] width 959 height 450
click at [226, 15] on icon "close-circle" at bounding box center [225, 15] width 8 height 8
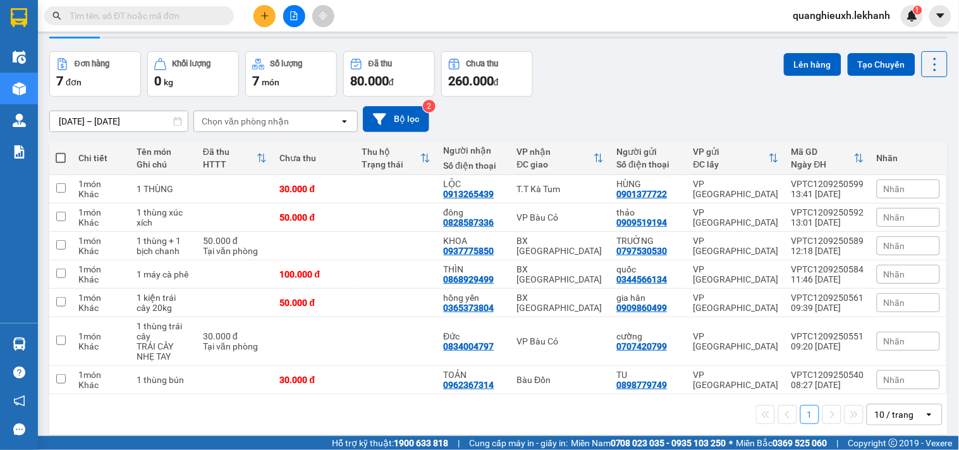
scroll to position [42, 0]
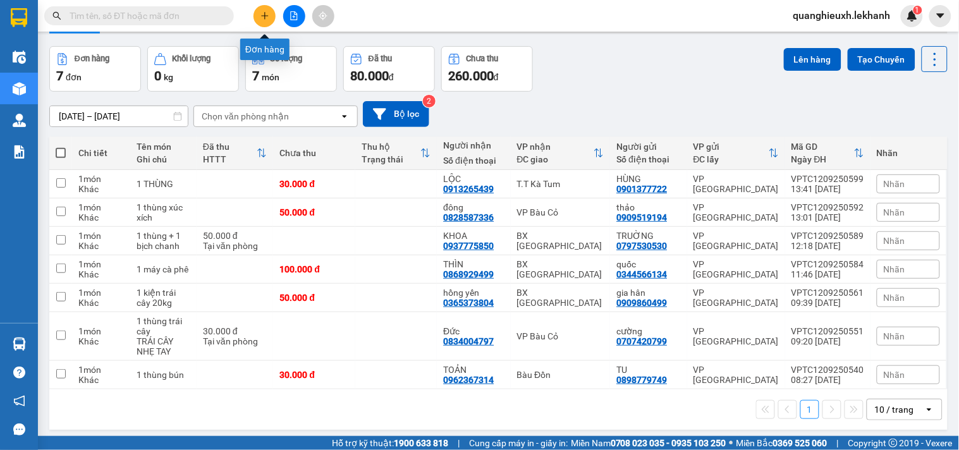
click at [273, 10] on button at bounding box center [264, 16] width 22 height 22
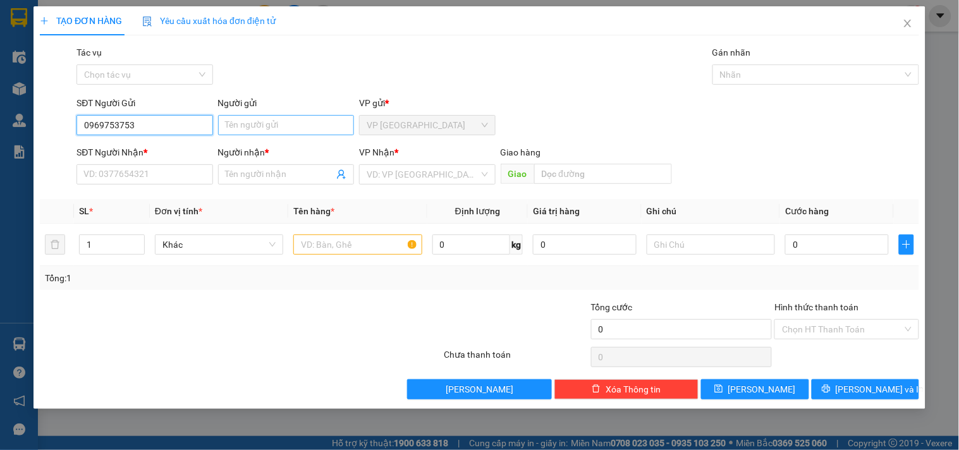
type input "0969753753"
click at [267, 120] on input "Người gửi" at bounding box center [286, 125] width 136 height 20
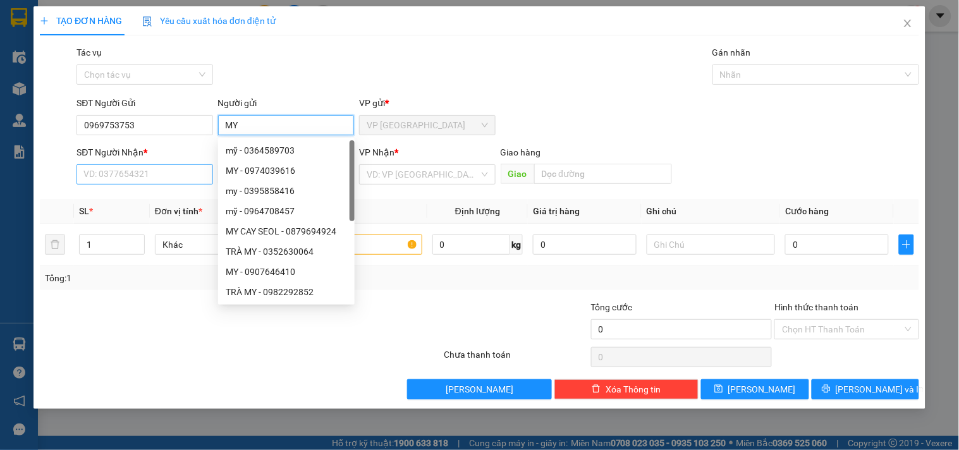
type input "MY"
click at [150, 172] on input "SĐT Người Nhận *" at bounding box center [144, 174] width 136 height 20
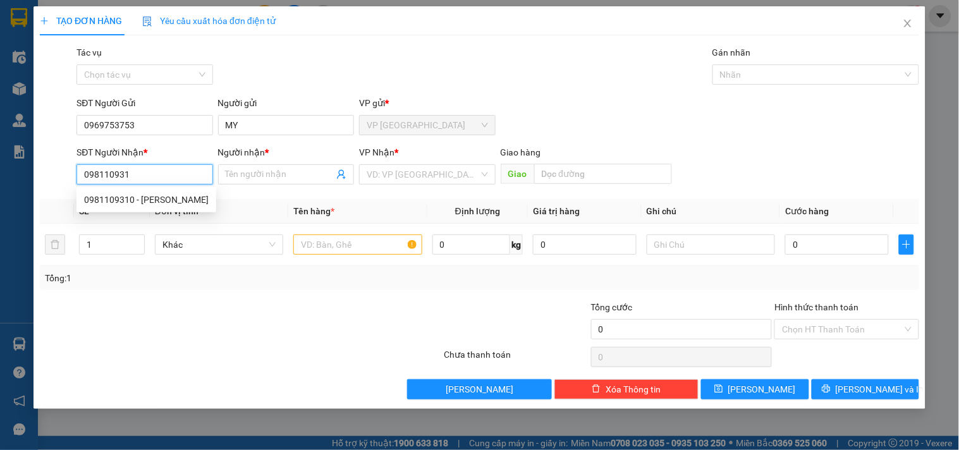
type input "0981109310"
click at [179, 201] on div "0981109310 - [PERSON_NAME]" at bounding box center [146, 200] width 124 height 14
type input "[PERSON_NAME]"
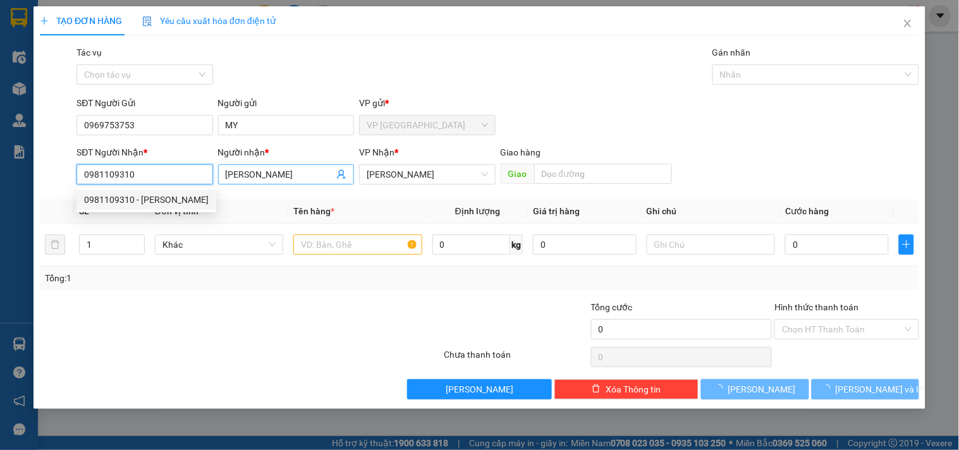
type input "70.000"
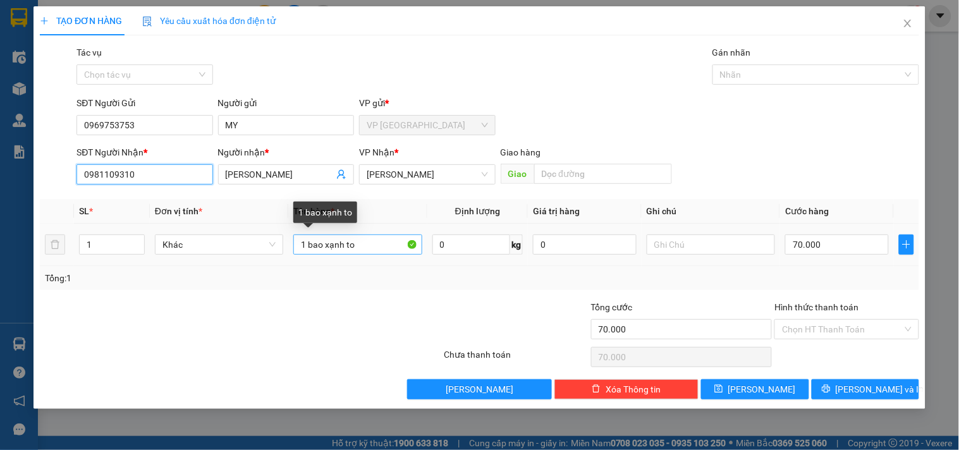
type input "0981109310"
drag, startPoint x: 304, startPoint y: 245, endPoint x: 114, endPoint y: 246, distance: 189.6
click at [123, 246] on tr "1 Khác 1 bao xạnh to 0 kg 0 70.000" at bounding box center [479, 245] width 879 height 42
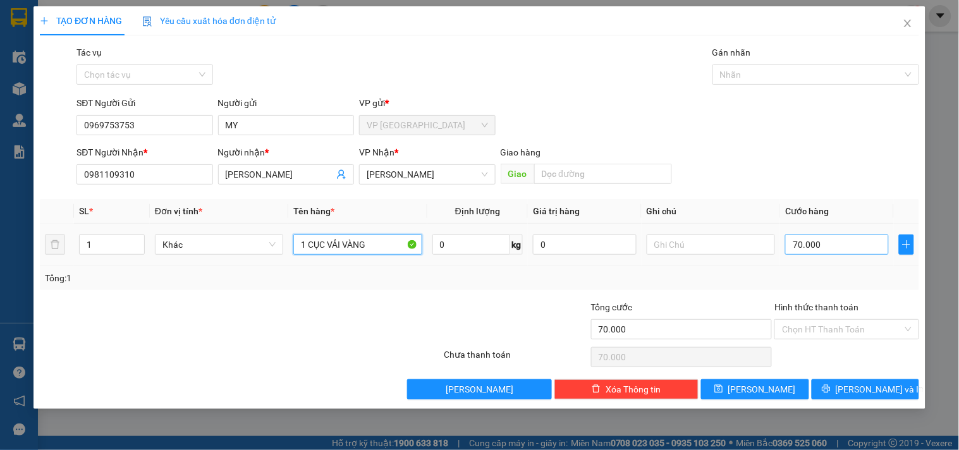
type input "1 CỤC VẢI VÀNG"
click at [809, 249] on input "70.000" at bounding box center [837, 244] width 104 height 20
type input "3"
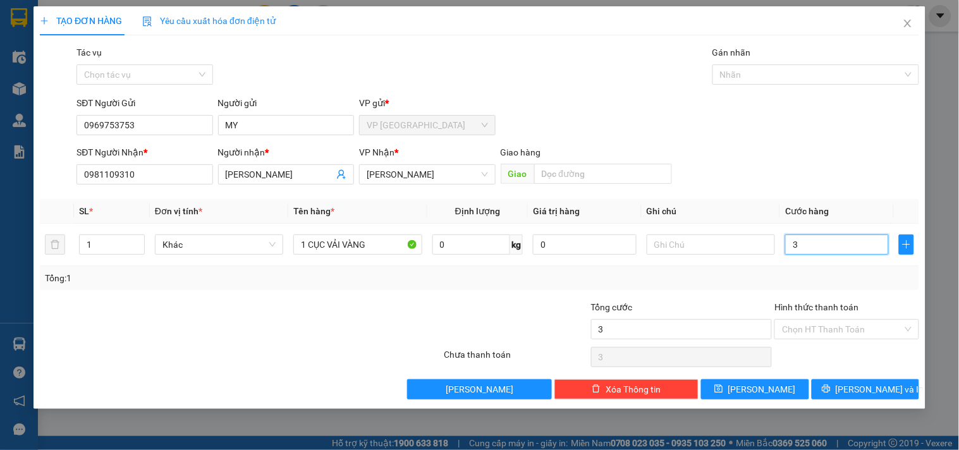
type input "30"
type input "300"
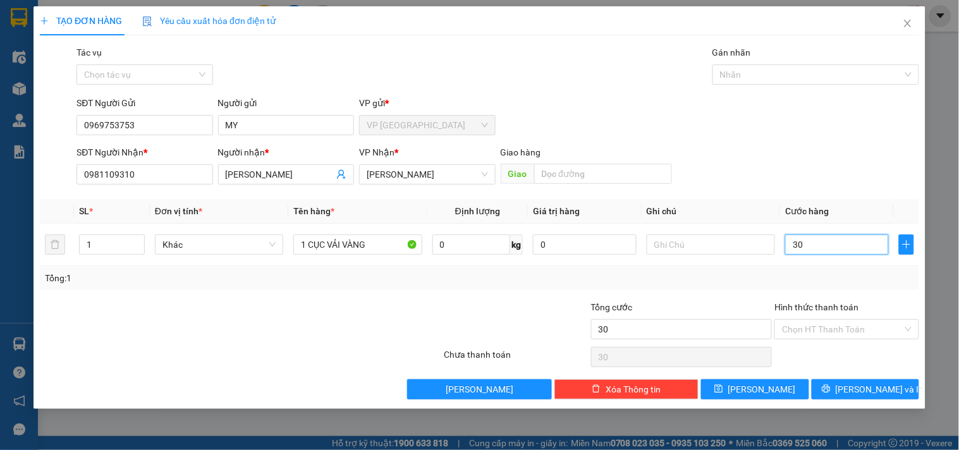
type input "300"
type input "3.000"
type input "30.000"
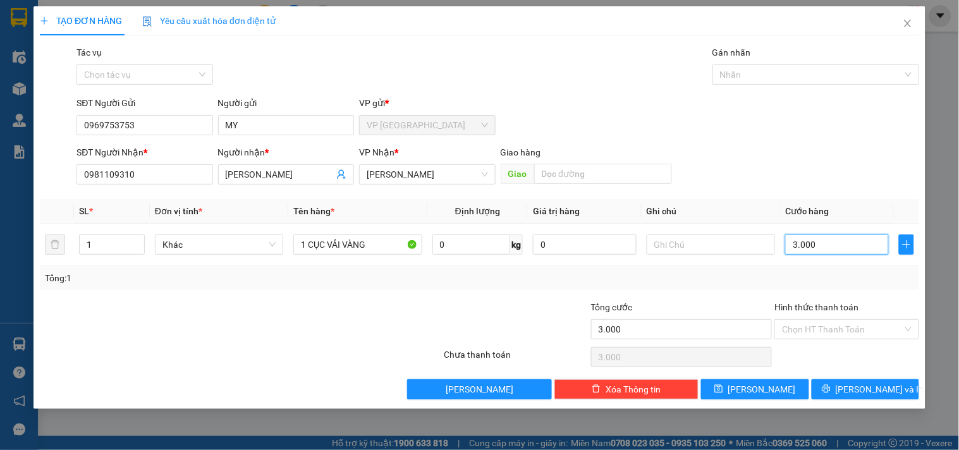
type input "30.000"
click at [696, 241] on input "text" at bounding box center [710, 244] width 128 height 20
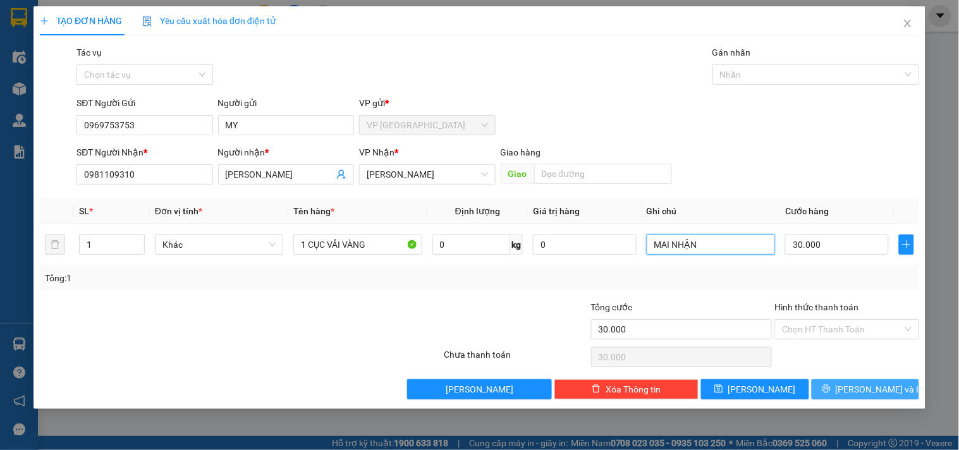
type input "MAI NHẬN"
click at [888, 393] on span "[PERSON_NAME] và In" at bounding box center [879, 389] width 88 height 14
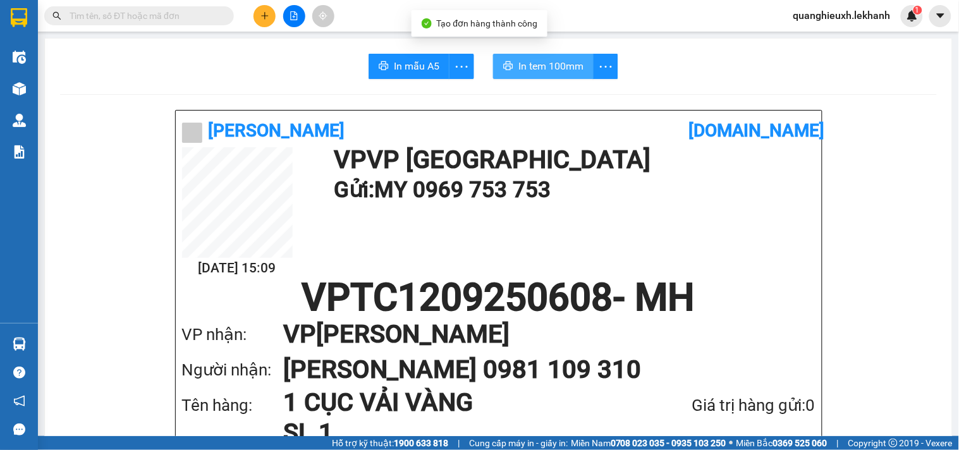
click at [532, 71] on span "In tem 100mm" at bounding box center [550, 66] width 65 height 16
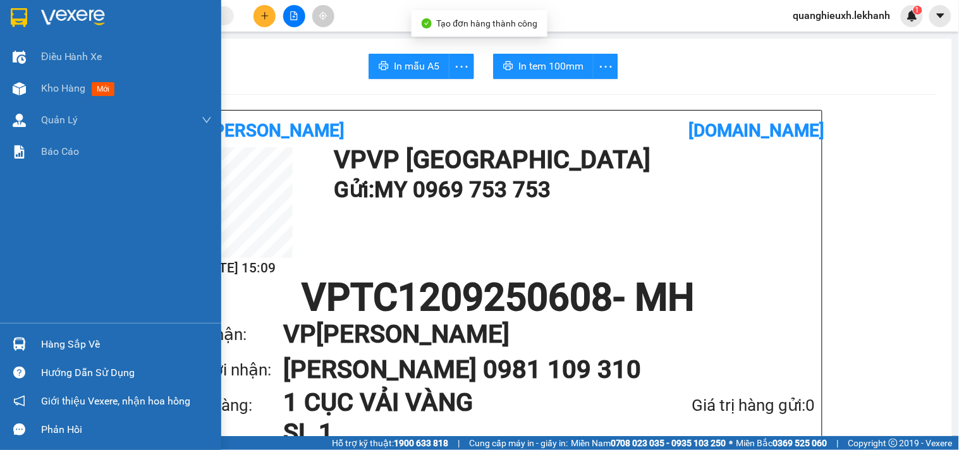
click at [42, 3] on div at bounding box center [110, 20] width 221 height 41
click at [55, 15] on img at bounding box center [73, 17] width 64 height 19
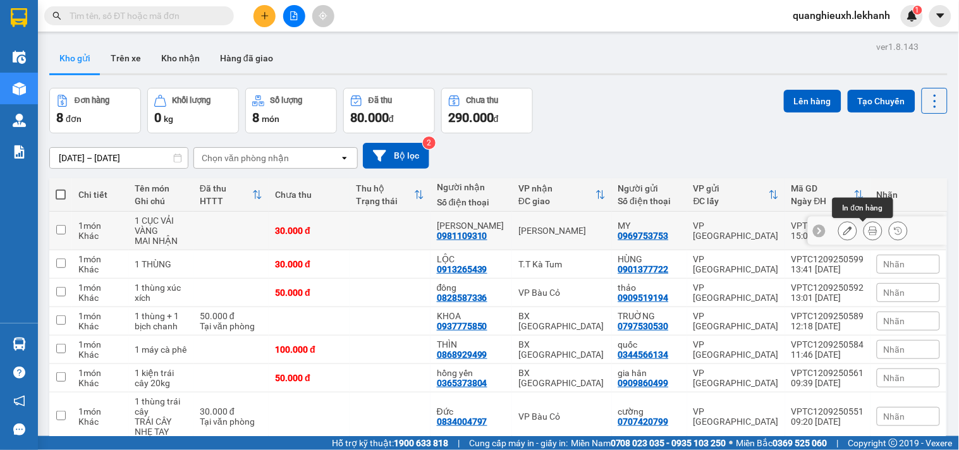
click at [868, 226] on icon at bounding box center [872, 230] width 9 height 9
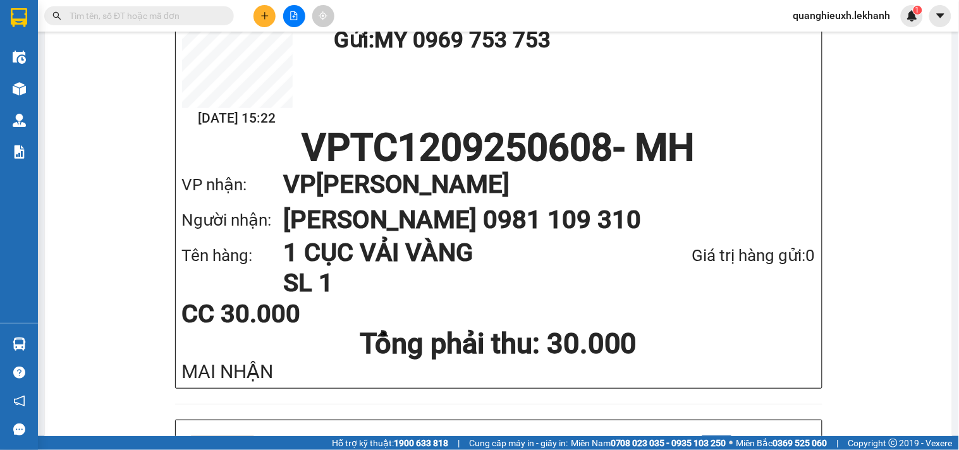
scroll to position [85, 0]
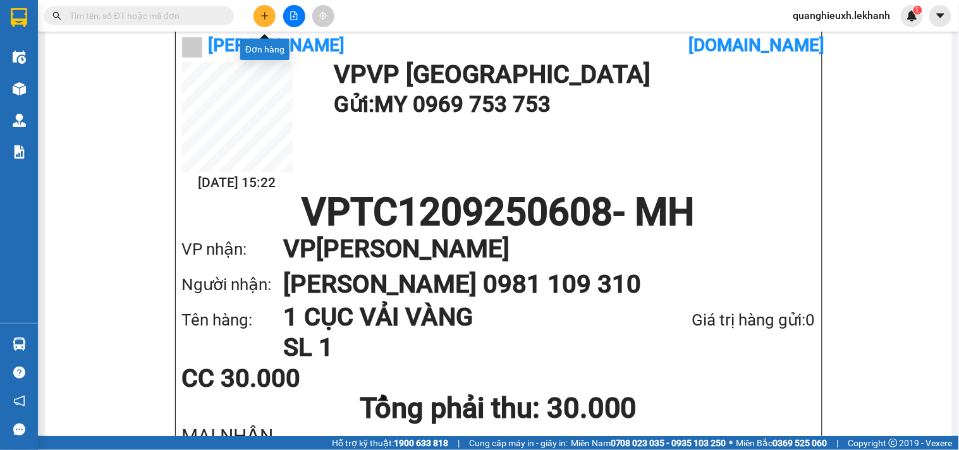
click at [262, 13] on icon "plus" at bounding box center [264, 15] width 9 height 9
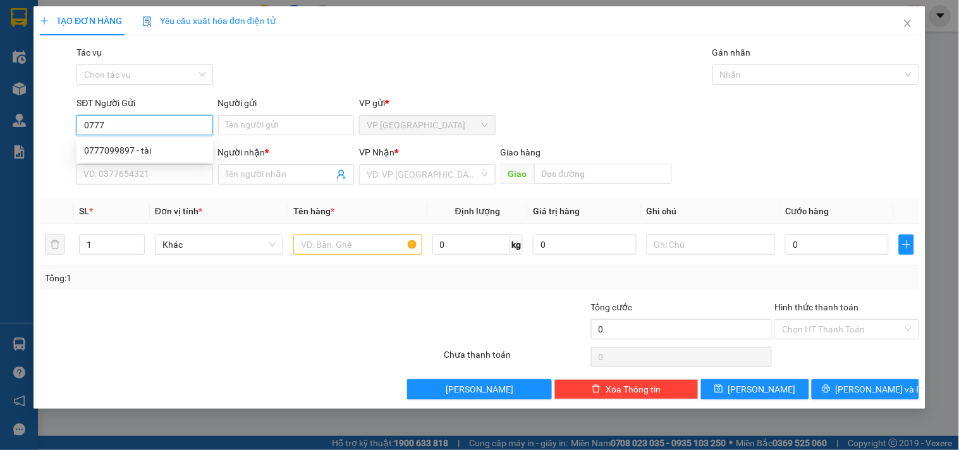
click at [156, 148] on div "0777099897 - tài" at bounding box center [144, 150] width 121 height 14
type input "0777099897"
type input "tài"
type input "0978484852"
type input "nha khoa á âu"
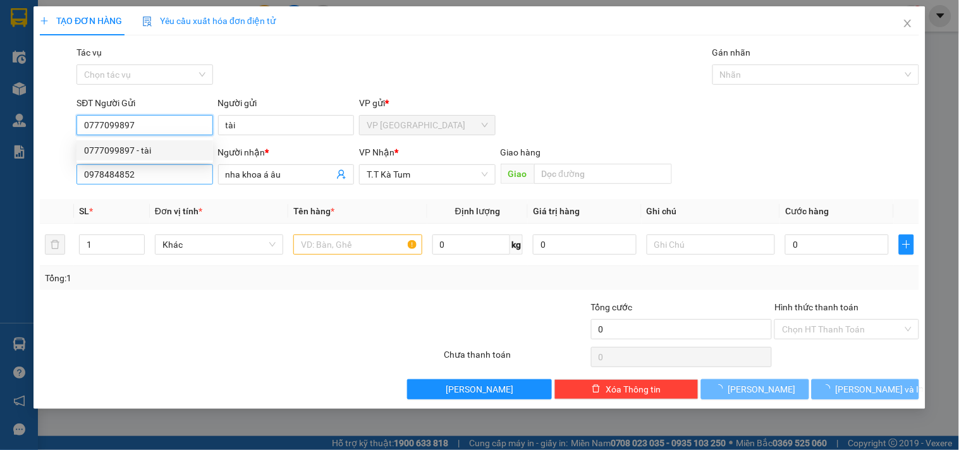
type input "30.000"
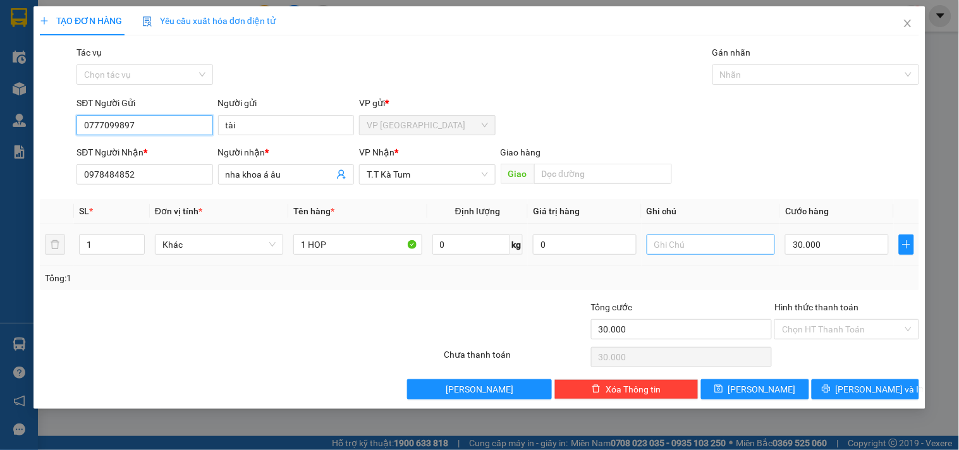
type input "0777099897"
click at [674, 242] on input "text" at bounding box center [710, 244] width 128 height 20
type input "M"
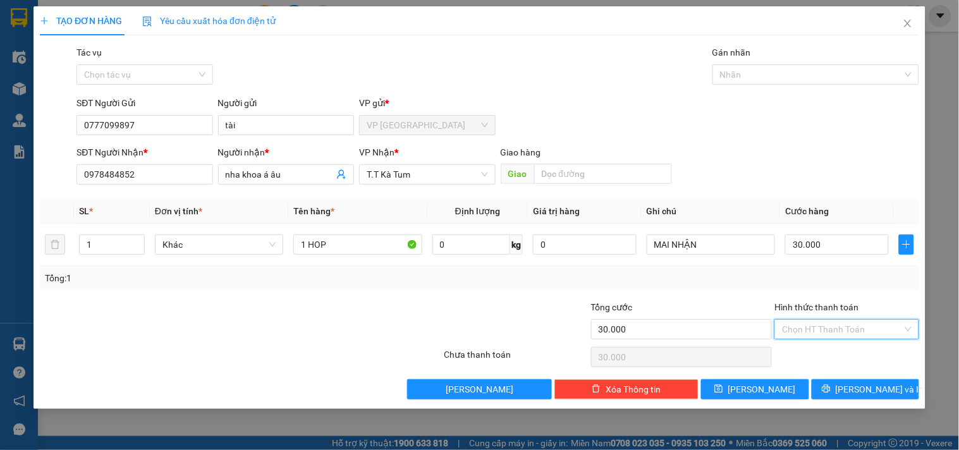
click at [814, 329] on input "Hình thức thanh toán" at bounding box center [842, 329] width 120 height 19
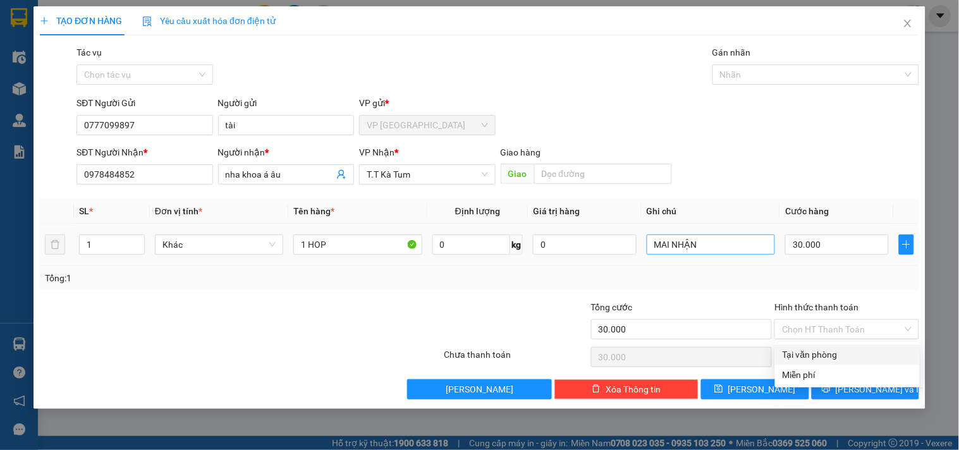
drag, startPoint x: 718, startPoint y: 233, endPoint x: 689, endPoint y: 244, distance: 31.2
click at [718, 233] on div "MAI NHẬN" at bounding box center [710, 244] width 128 height 25
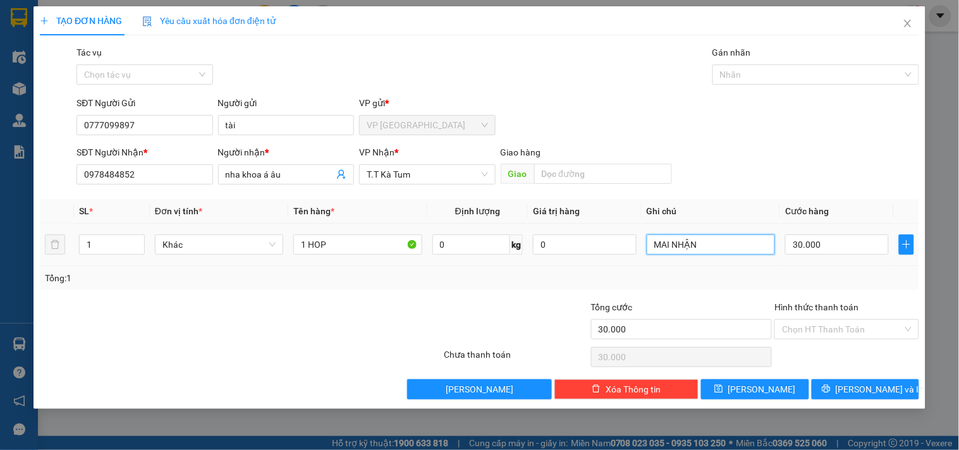
click at [705, 250] on input "MAI NHẬN" at bounding box center [710, 244] width 128 height 20
click at [700, 245] on input "MAI NHẬN" at bounding box center [710, 244] width 128 height 20
click at [698, 242] on input "MAI NHẬN" at bounding box center [710, 244] width 128 height 20
type input "MAI NHẬN"
drag, startPoint x: 801, startPoint y: 310, endPoint x: 801, endPoint y: 317, distance: 7.6
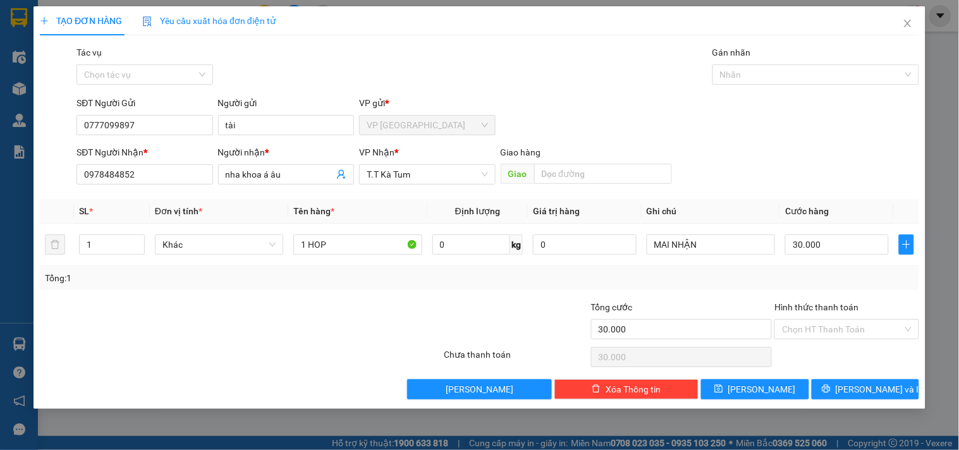
click at [801, 310] on label "Hình thức thanh toán" at bounding box center [816, 307] width 84 height 10
click at [801, 320] on input "Hình thức thanh toán" at bounding box center [842, 329] width 120 height 19
click at [799, 327] on input "Hình thức thanh toán" at bounding box center [842, 329] width 120 height 19
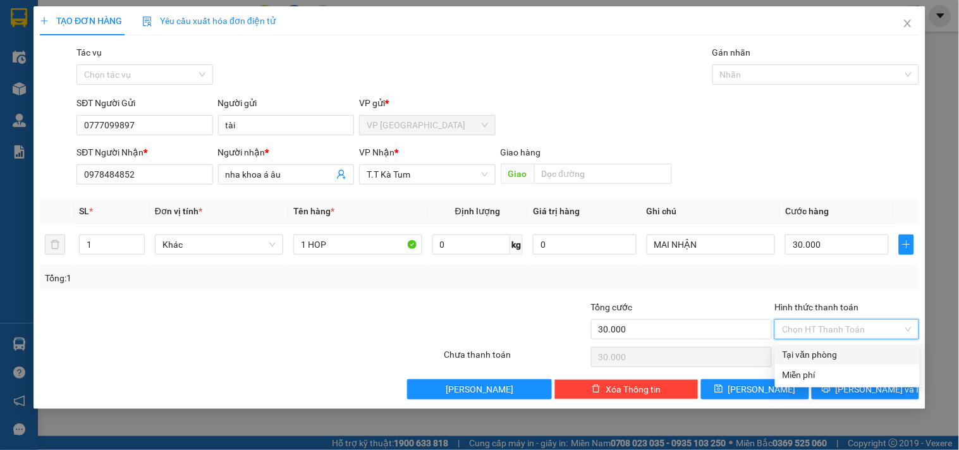
click at [801, 351] on div "Tại văn phòng" at bounding box center [847, 355] width 130 height 14
type input "0"
click at [161, 119] on input "0777099897" at bounding box center [144, 125] width 136 height 20
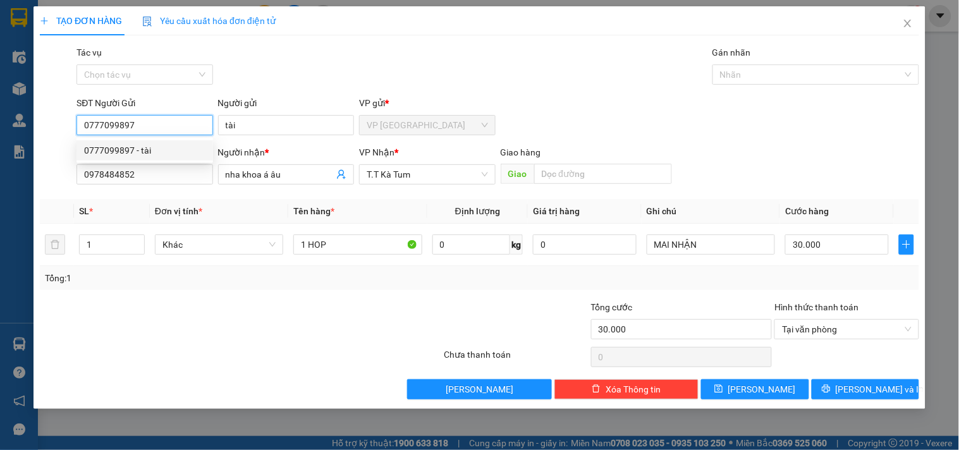
drag, startPoint x: 161, startPoint y: 119, endPoint x: 0, endPoint y: 120, distance: 161.1
click at [0, 118] on div "TẠO ĐƠN HÀNG Yêu cầu xuất hóa đơn điện tử Transit Pickup Surcharge Ids Transit …" at bounding box center [479, 225] width 959 height 450
click at [149, 146] on div "0354442023 - THÁI" at bounding box center [144, 150] width 121 height 14
type input "0354442023"
type input "THÁI"
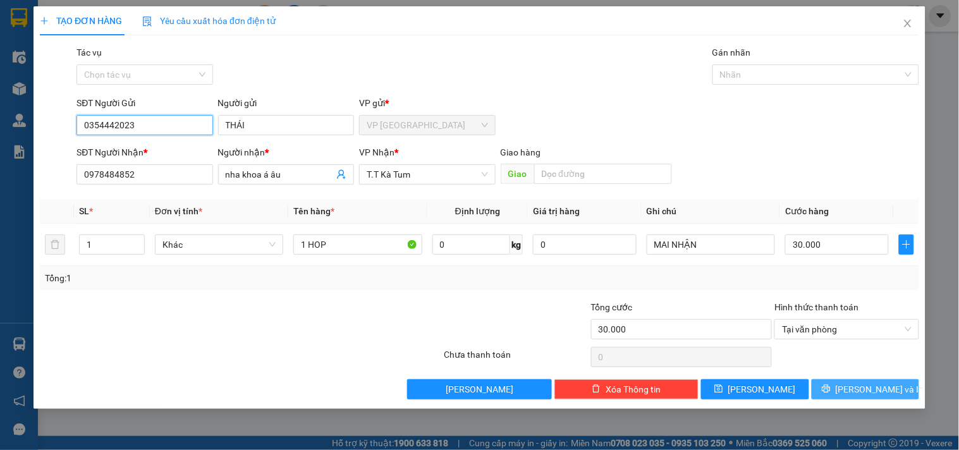
type input "0354442023"
click at [830, 389] on icon "printer" at bounding box center [825, 389] width 8 height 8
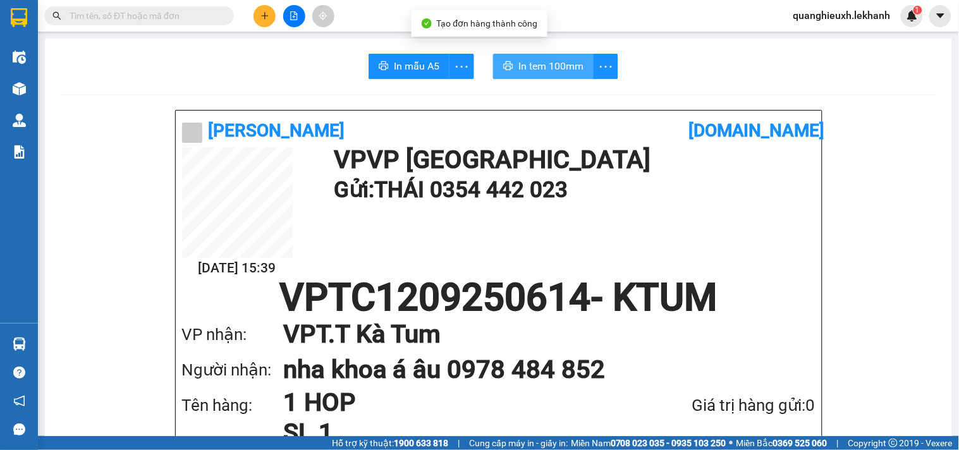
click at [558, 61] on span "In tem 100mm" at bounding box center [550, 66] width 65 height 16
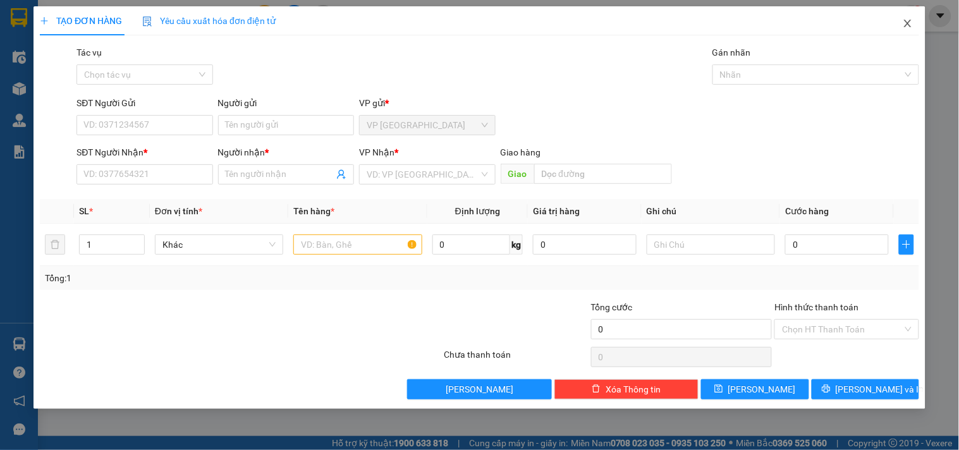
click at [900, 23] on span "Close" at bounding box center [907, 23] width 35 height 35
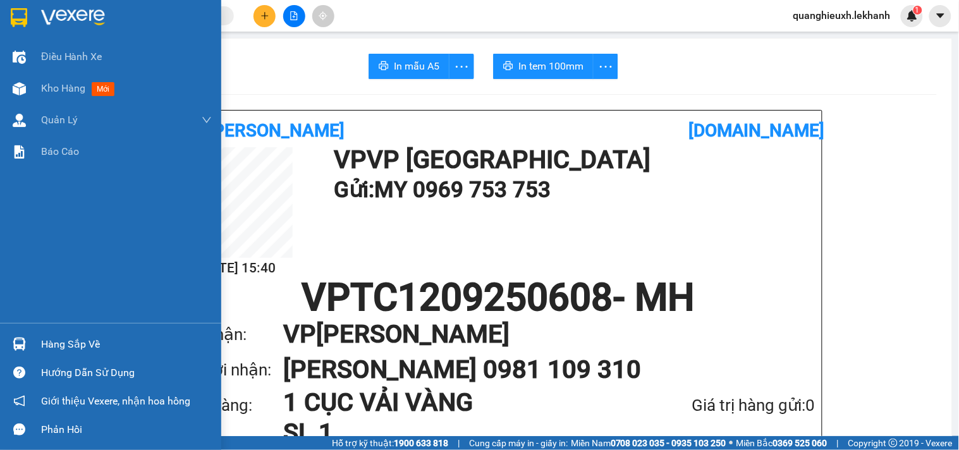
click at [87, 14] on img at bounding box center [73, 17] width 64 height 19
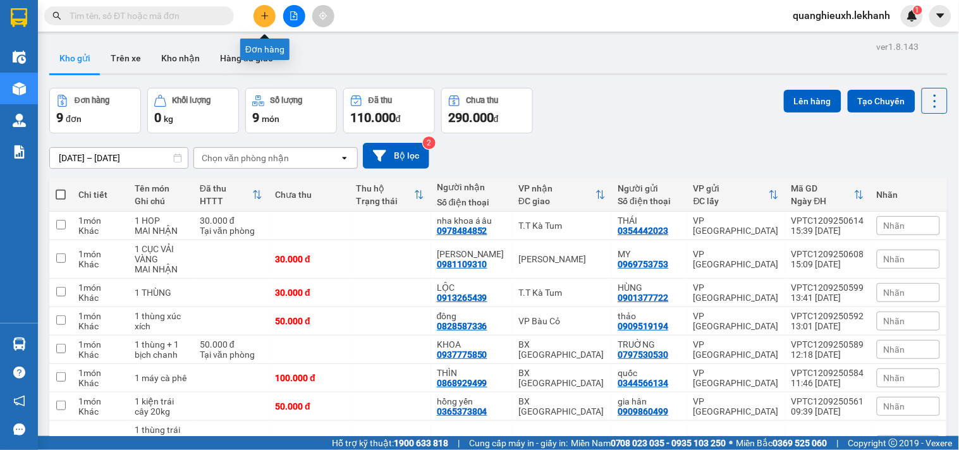
click at [263, 13] on icon "plus" at bounding box center [264, 15] width 9 height 9
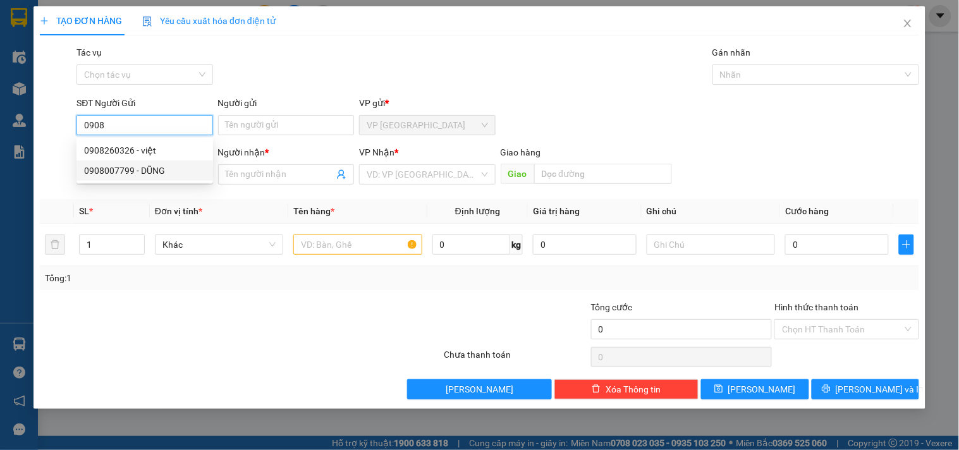
click at [167, 171] on div "0908007799 - DŨNG" at bounding box center [144, 171] width 121 height 14
type input "0908007799"
type input "DŨNG"
type input "0363248677"
type input "BÌNH"
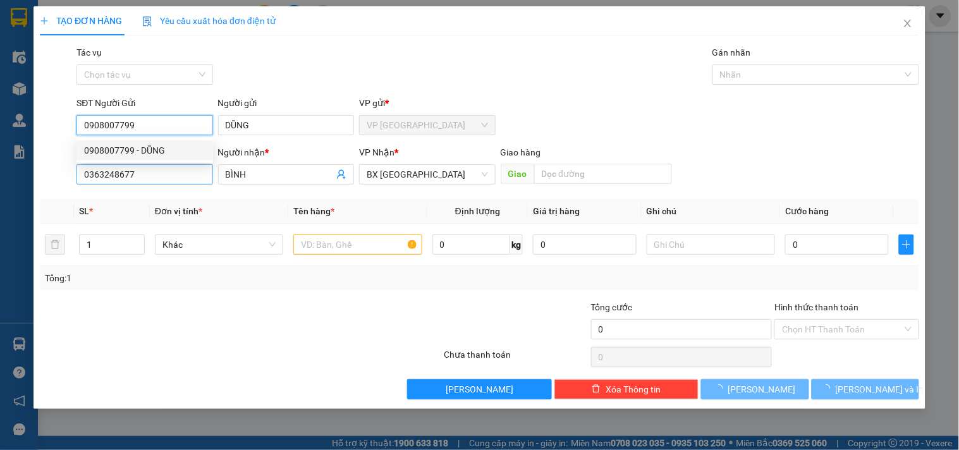
type input "50.000"
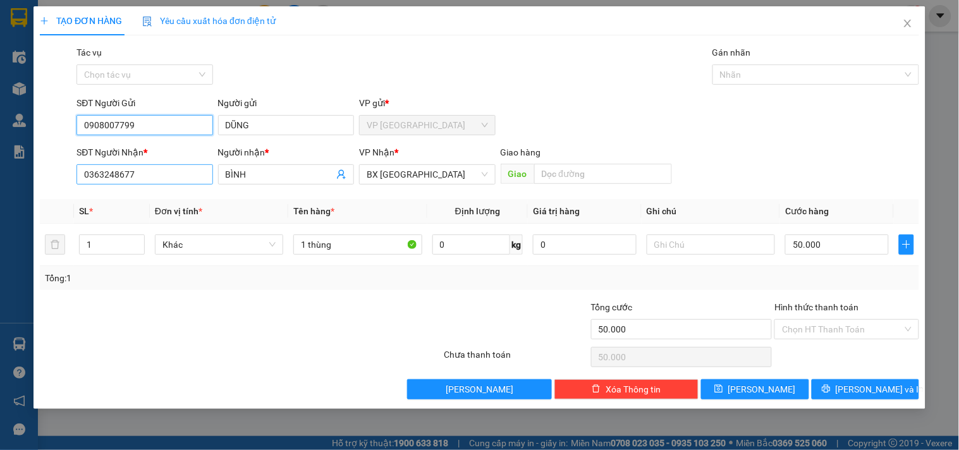
type input "0908007799"
click at [167, 171] on input "0363248677" at bounding box center [144, 174] width 136 height 20
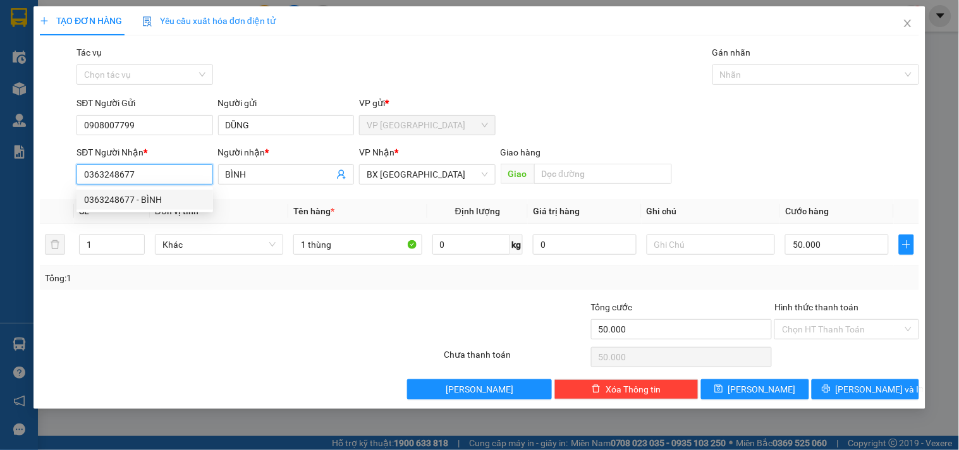
click at [167, 171] on input "0363248677" at bounding box center [144, 174] width 136 height 20
click at [120, 175] on input "0363248677" at bounding box center [144, 174] width 136 height 20
click at [136, 175] on input "0363248677" at bounding box center [144, 174] width 136 height 20
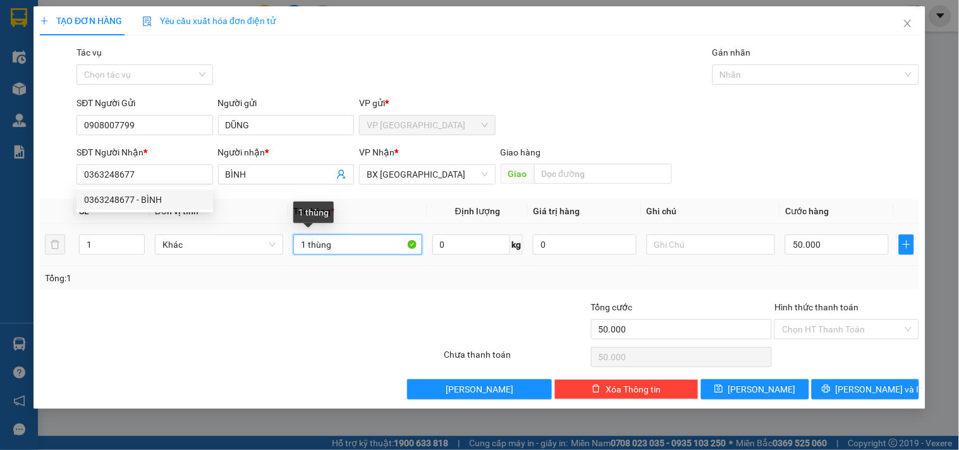
click at [365, 242] on input "1 thùng" at bounding box center [357, 244] width 128 height 20
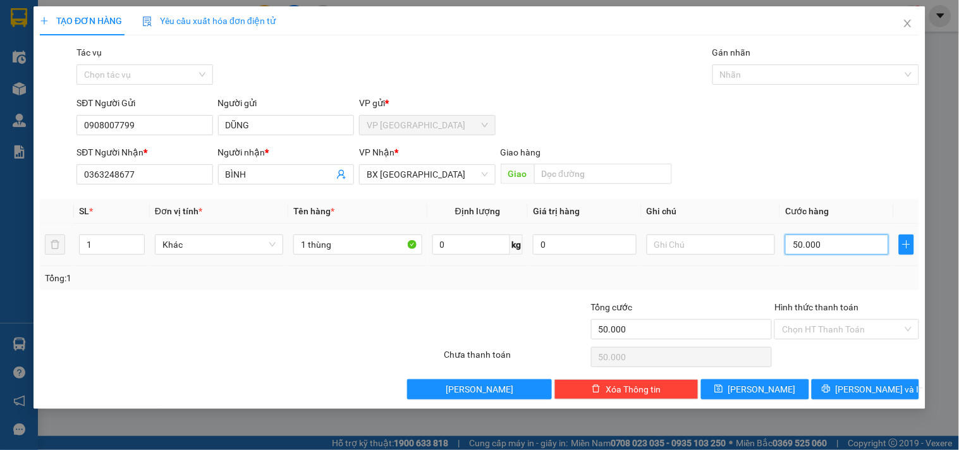
click at [823, 244] on input "50.000" at bounding box center [837, 244] width 104 height 20
type input "4"
type input "40"
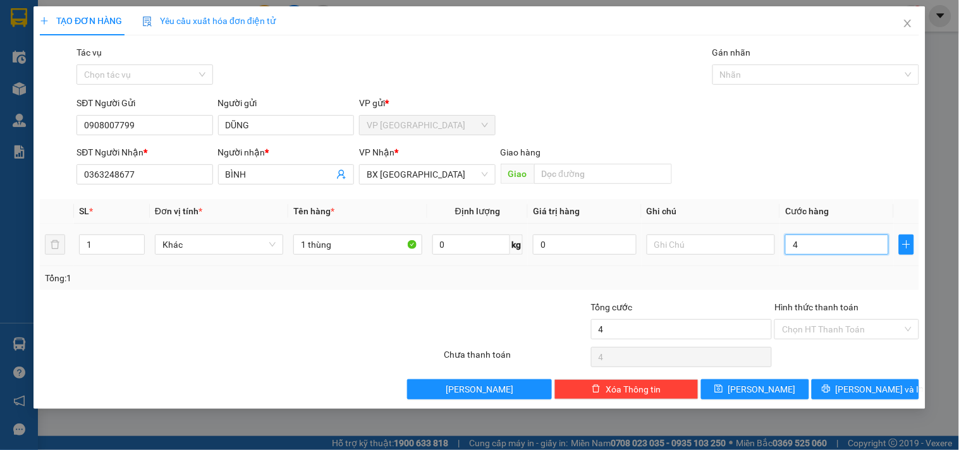
type input "40"
type input "400"
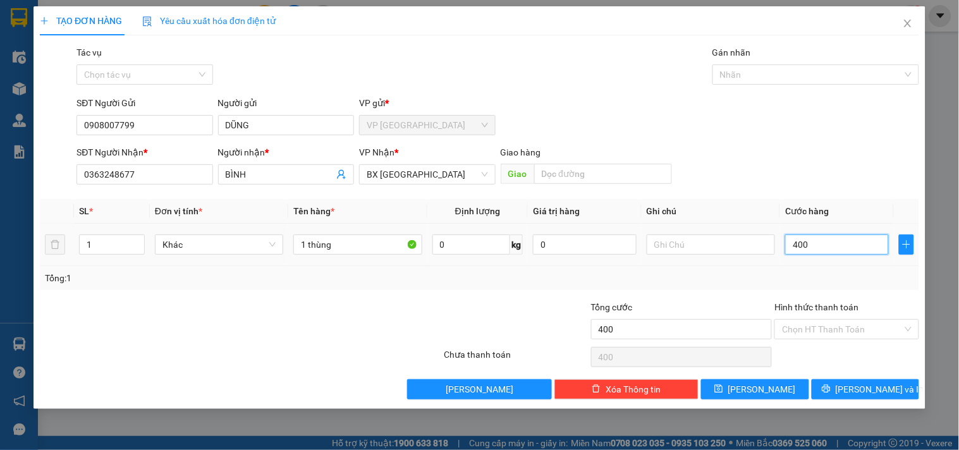
type input "4.000"
type input "40.000"
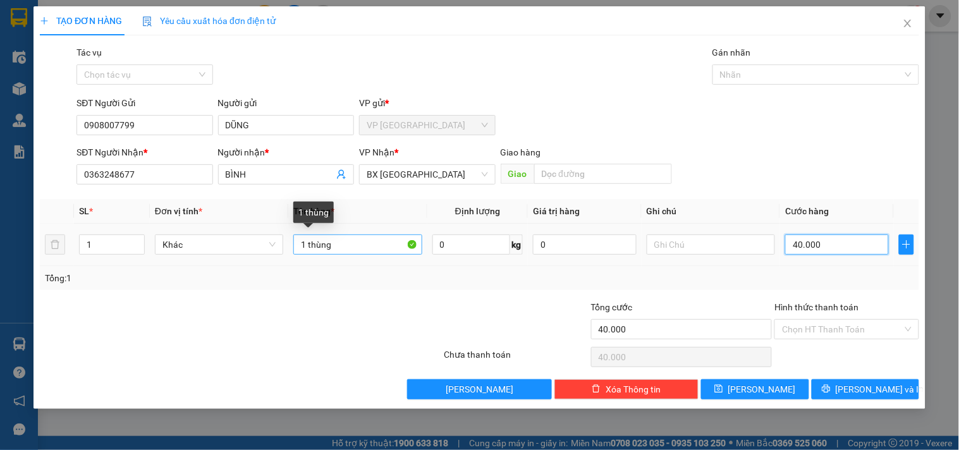
type input "40.000"
click at [380, 248] on input "1 thùng" at bounding box center [357, 244] width 128 height 20
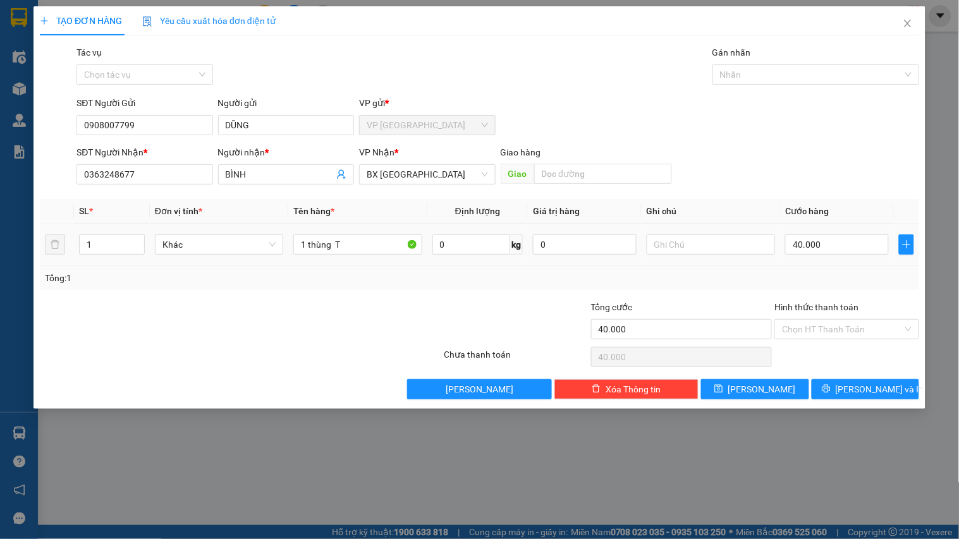
click at [367, 257] on td "1 thùng T" at bounding box center [357, 245] width 138 height 42
click at [366, 249] on input "1 thùng T" at bounding box center [357, 244] width 128 height 20
type input "1 thùng thuốc"
click at [828, 333] on input "Hình thức thanh toán" at bounding box center [842, 329] width 120 height 19
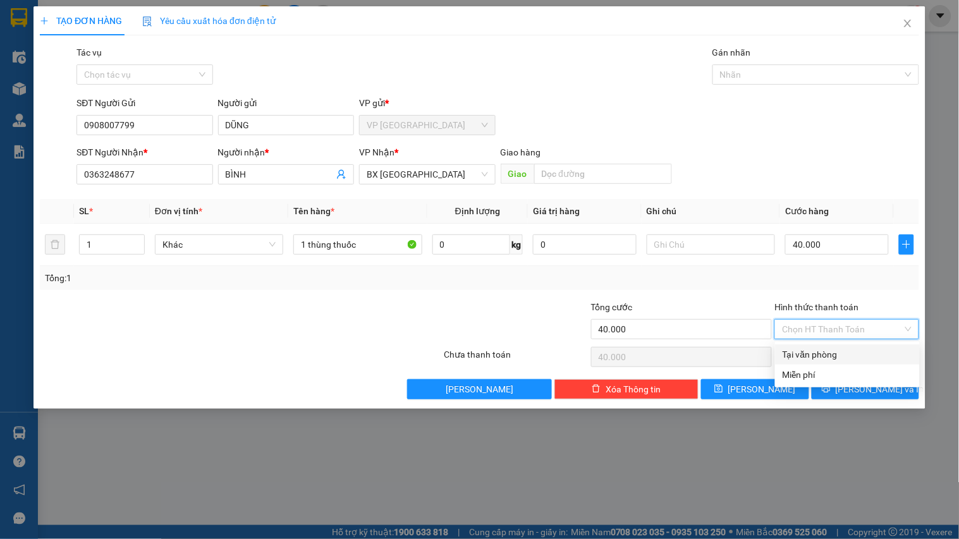
click at [811, 358] on div "Tại văn phòng" at bounding box center [847, 355] width 130 height 14
type input "0"
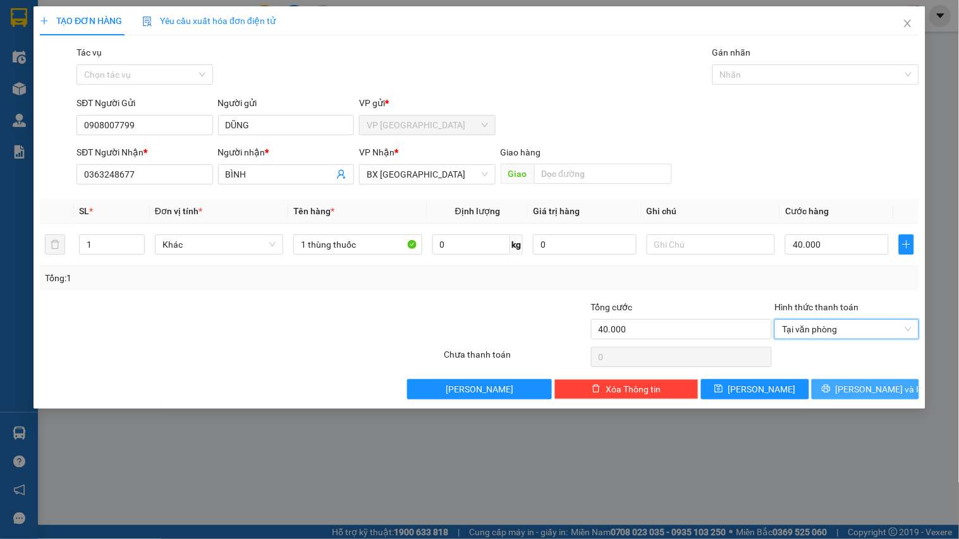
click at [830, 384] on icon "printer" at bounding box center [825, 388] width 9 height 9
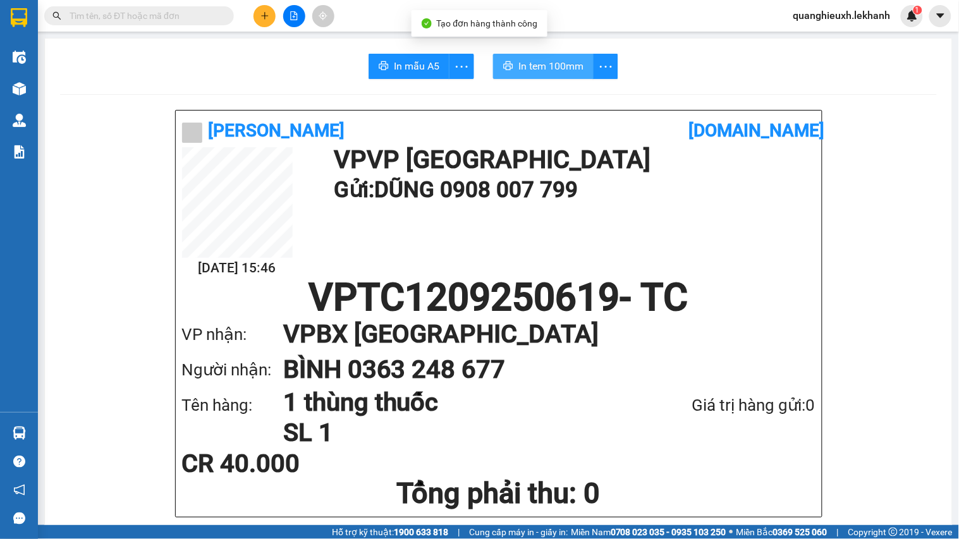
click at [546, 60] on span "In tem 100mm" at bounding box center [550, 66] width 65 height 16
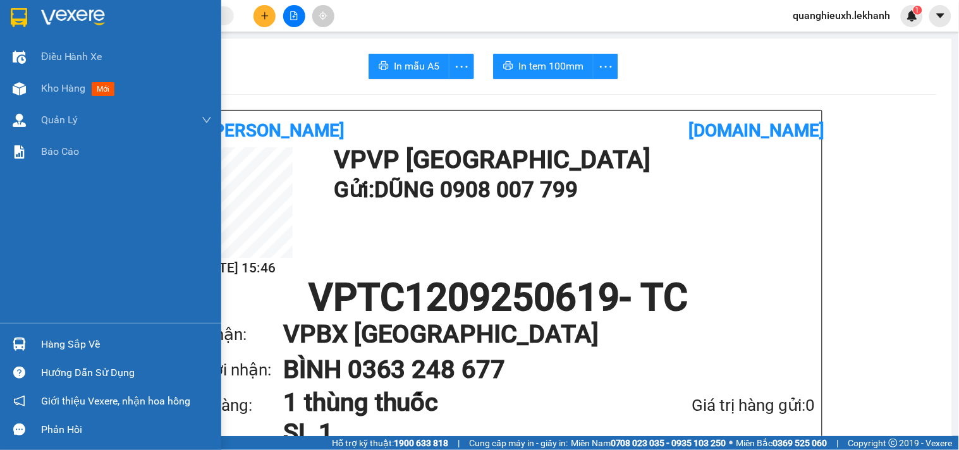
click at [39, 13] on div at bounding box center [110, 20] width 221 height 41
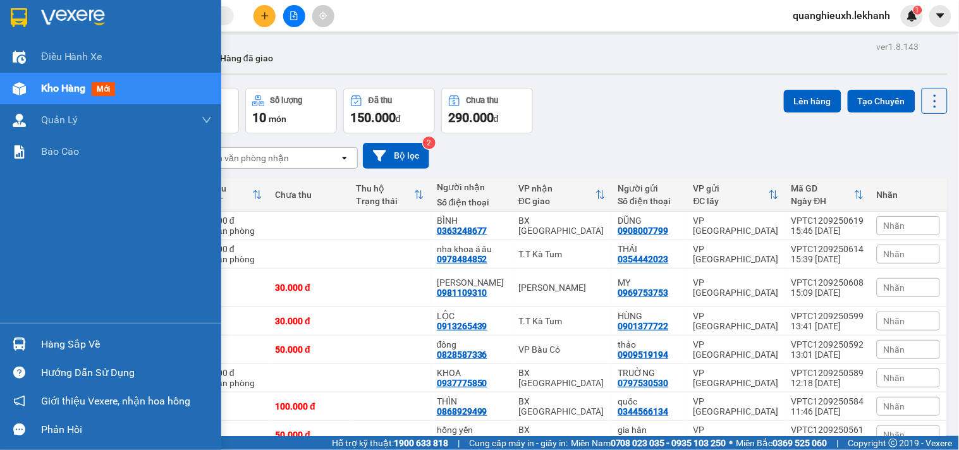
click at [29, 16] on div at bounding box center [19, 17] width 22 height 22
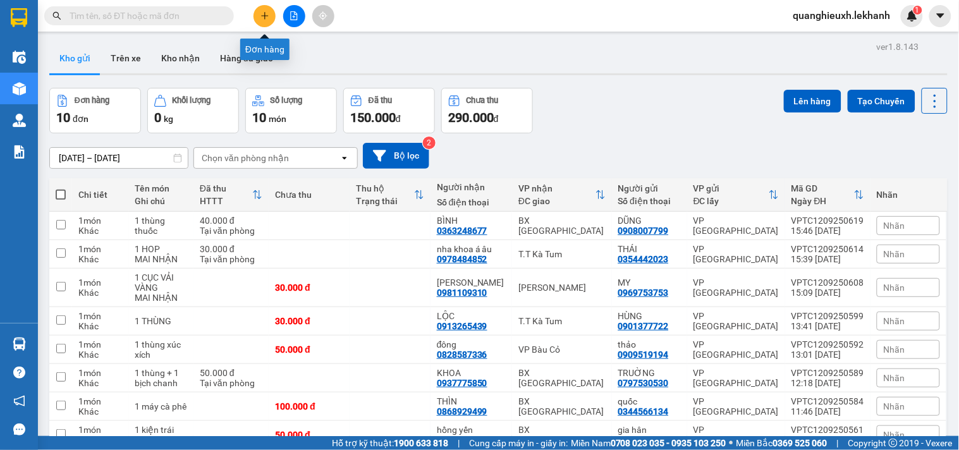
click at [260, 10] on button at bounding box center [264, 16] width 22 height 22
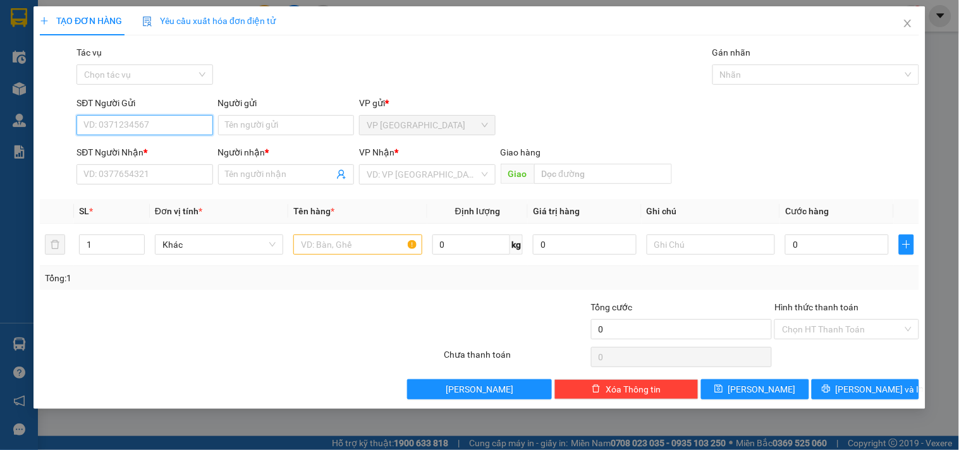
drag, startPoint x: 150, startPoint y: 133, endPoint x: 199, endPoint y: 133, distance: 49.3
click at [154, 133] on input "SĐT Người Gửi" at bounding box center [144, 125] width 136 height 20
type input "0906921200"
click at [181, 142] on div "0906921200 - VY" at bounding box center [144, 150] width 136 height 20
type input "VY"
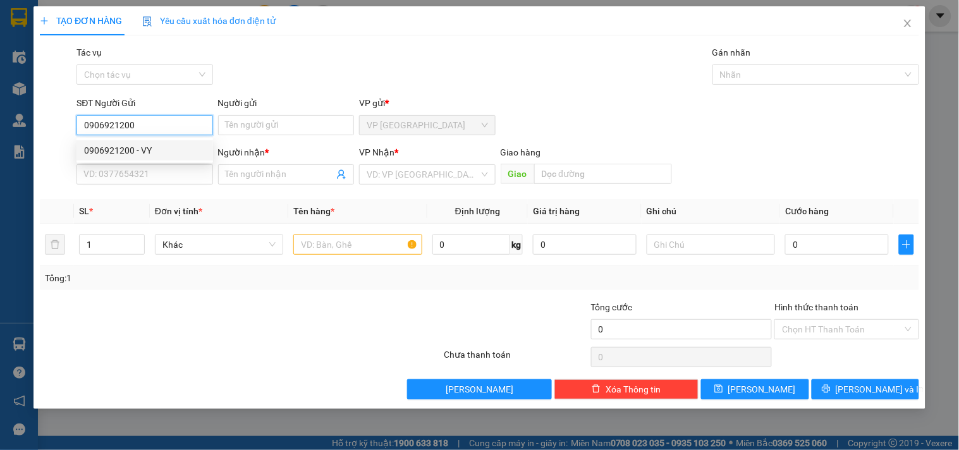
type input "0906883154"
type input "ĐÀI"
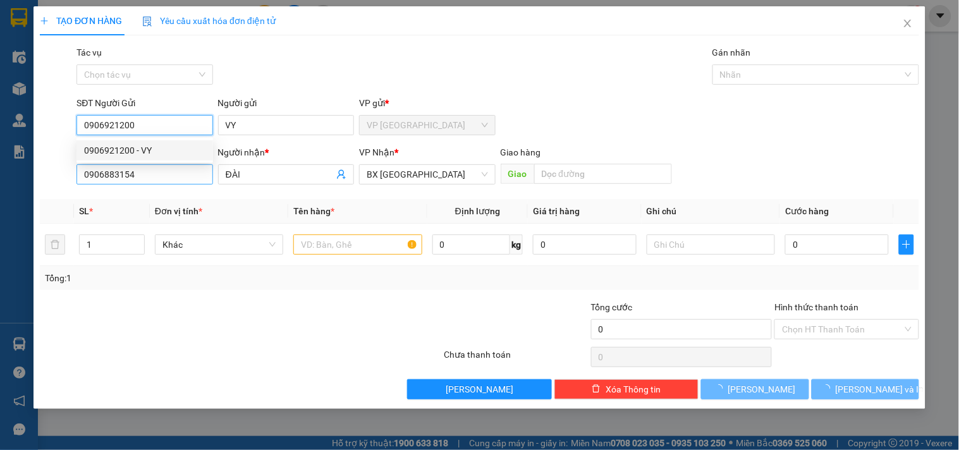
type input "30.000"
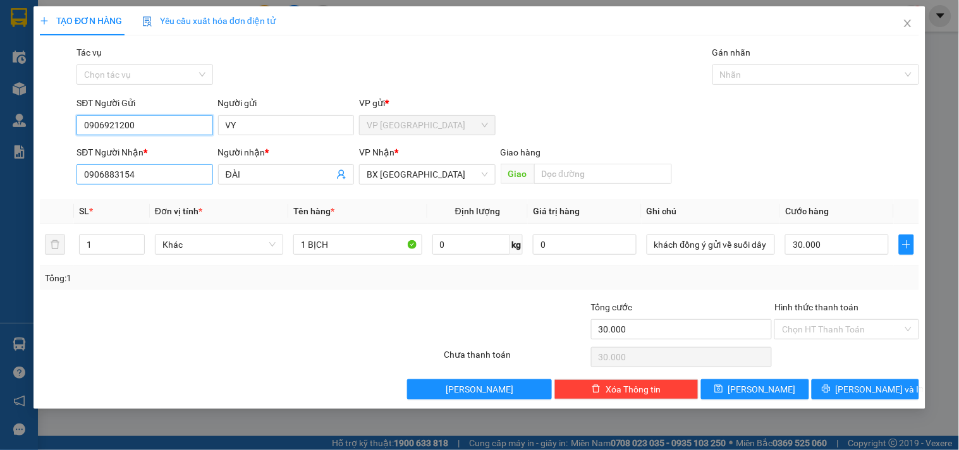
type input "0906921200"
click at [186, 181] on input "0906883154" at bounding box center [144, 174] width 136 height 20
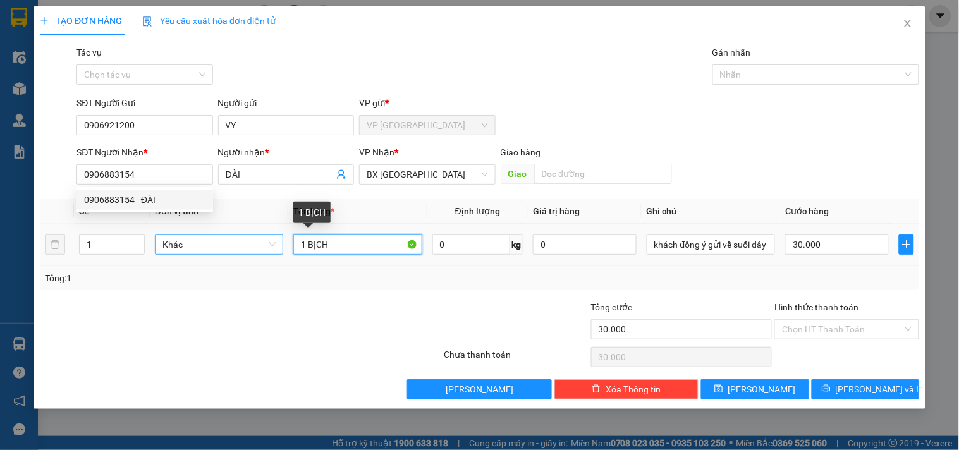
drag, startPoint x: 342, startPoint y: 244, endPoint x: 250, endPoint y: 248, distance: 92.4
click at [251, 248] on tr "1 Khác 1 BỊCH 0 kg 0 khách đồng ý gửi về suối dây khi nào xe có khách đi về suố…" at bounding box center [479, 245] width 879 height 42
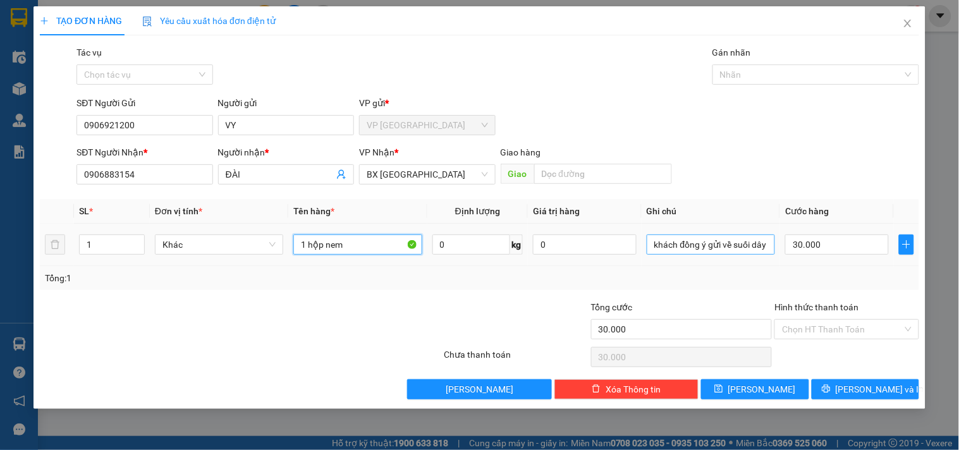
type input "1 hộp nem"
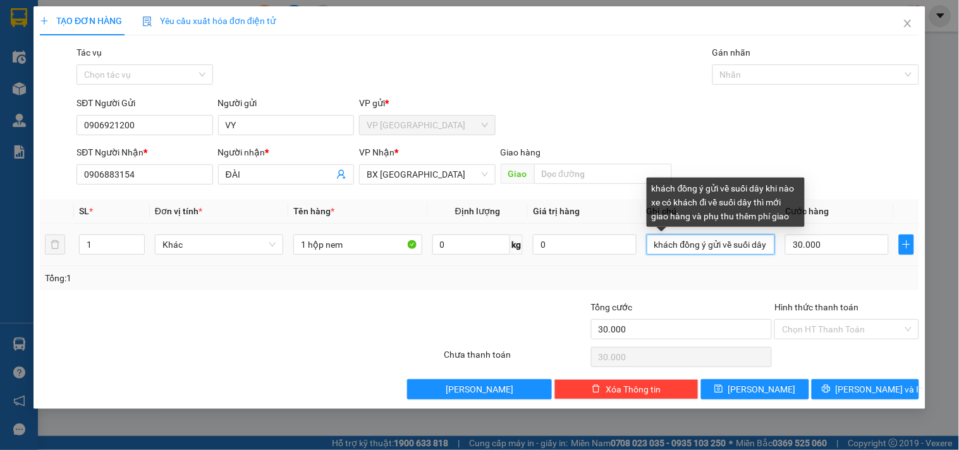
scroll to position [0, 312]
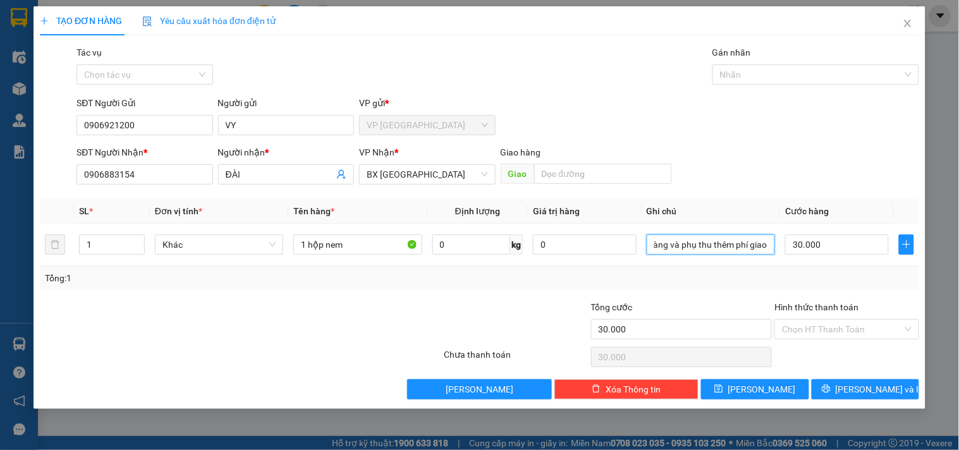
drag, startPoint x: 653, startPoint y: 251, endPoint x: 946, endPoint y: 248, distance: 292.6
click at [946, 248] on div "TẠO ĐƠN HÀNG Yêu cầu xuất hóa đơn điện tử Transit Pickup Surcharge Ids Transit …" at bounding box center [479, 225] width 959 height 450
click at [650, 288] on div "Tổng: 1" at bounding box center [479, 278] width 879 height 24
click at [830, 324] on input "Hình thức thanh toán" at bounding box center [842, 329] width 120 height 19
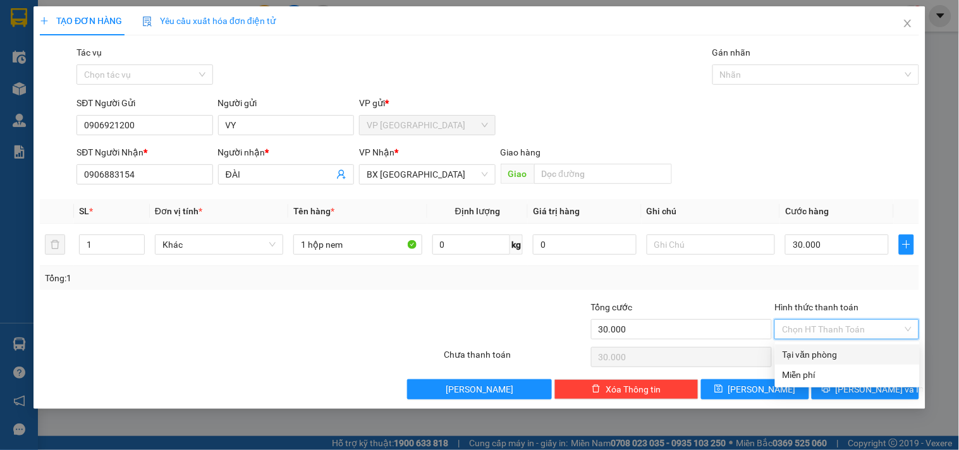
click at [823, 349] on div "Tại văn phòng" at bounding box center [847, 355] width 130 height 14
type input "0"
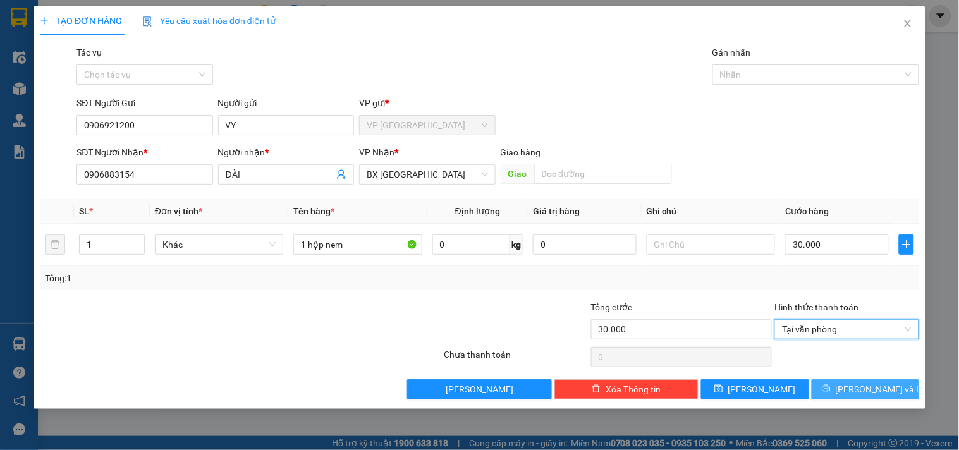
click at [866, 387] on span "[PERSON_NAME] và In" at bounding box center [879, 389] width 88 height 14
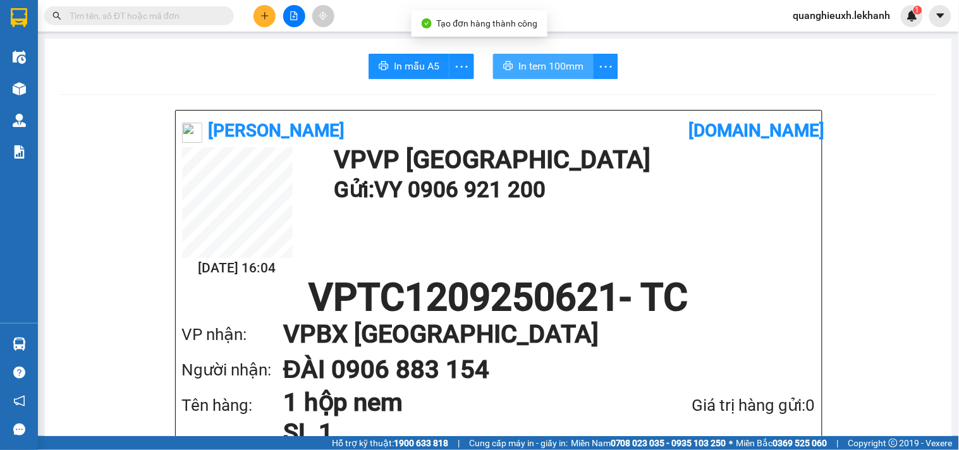
click at [567, 63] on span "In tem 100mm" at bounding box center [550, 66] width 65 height 16
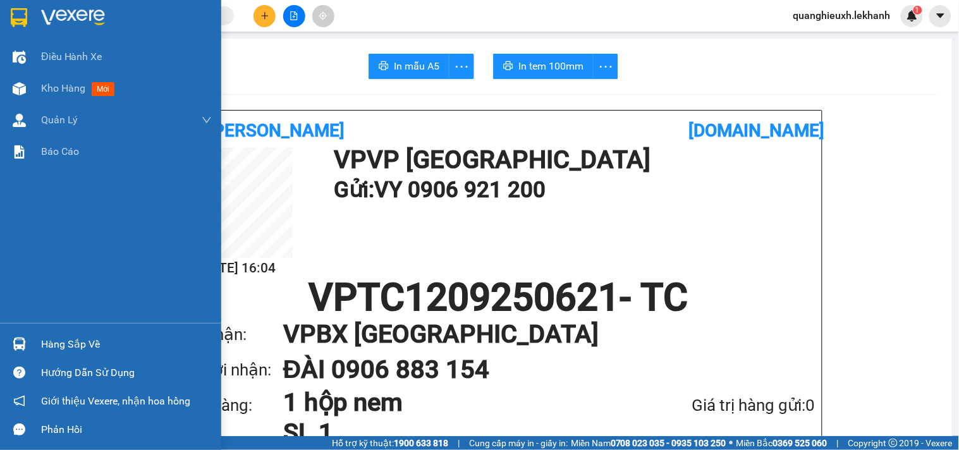
click at [54, 11] on img at bounding box center [73, 17] width 64 height 19
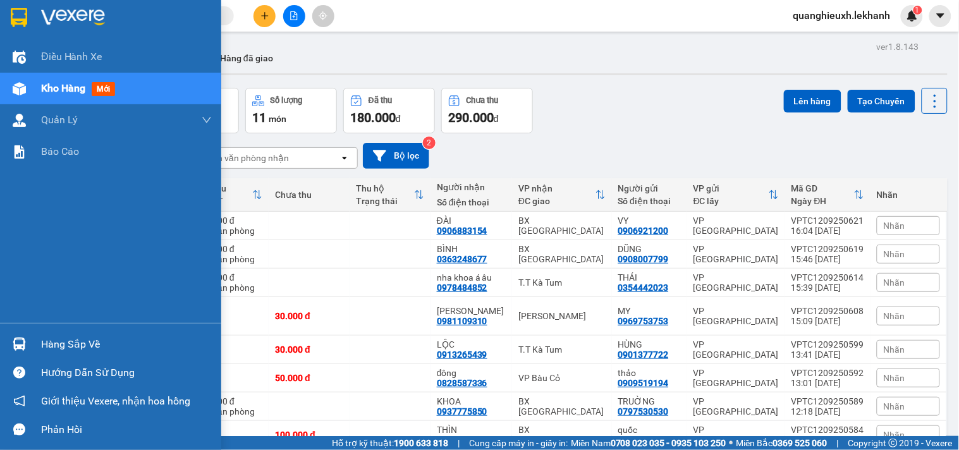
click at [64, 4] on div at bounding box center [110, 20] width 221 height 41
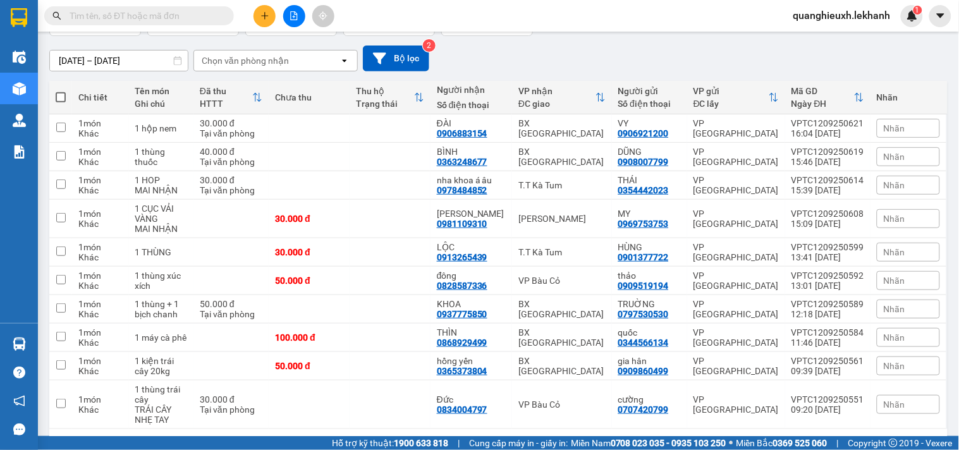
scroll to position [99, 0]
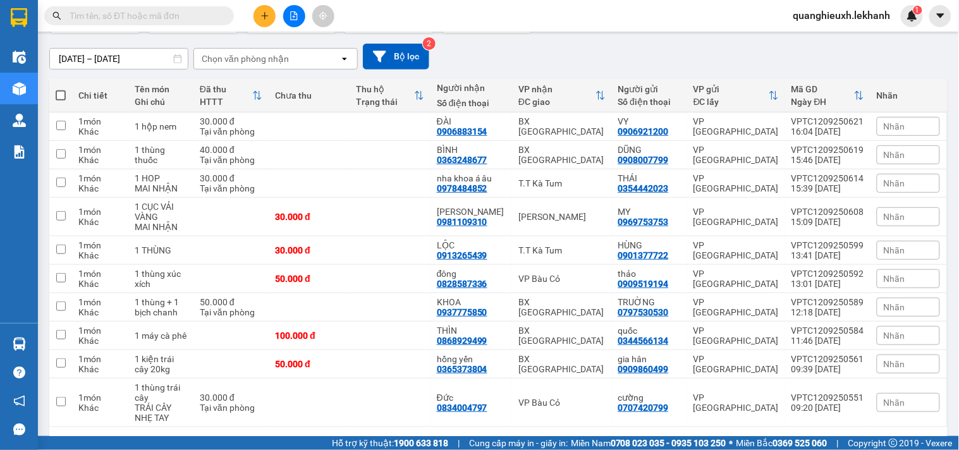
drag, startPoint x: 937, startPoint y: 269, endPoint x: 945, endPoint y: 291, distance: 23.6
click at [945, 286] on main "ver 1.8.143 Kho gửi Trên xe Kho nhận Hàng đã giao Đơn hàng 11 đơn Khối lượng 0 …" at bounding box center [479, 218] width 959 height 436
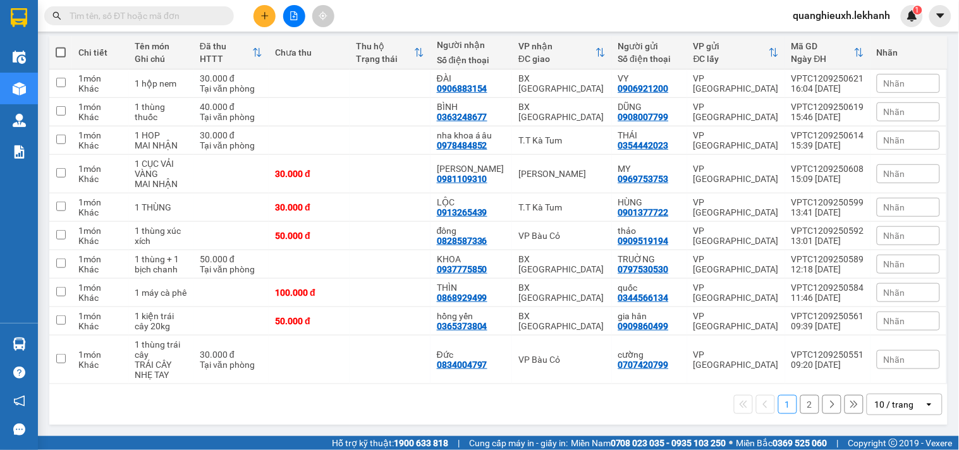
click at [800, 408] on button "2" at bounding box center [809, 404] width 19 height 19
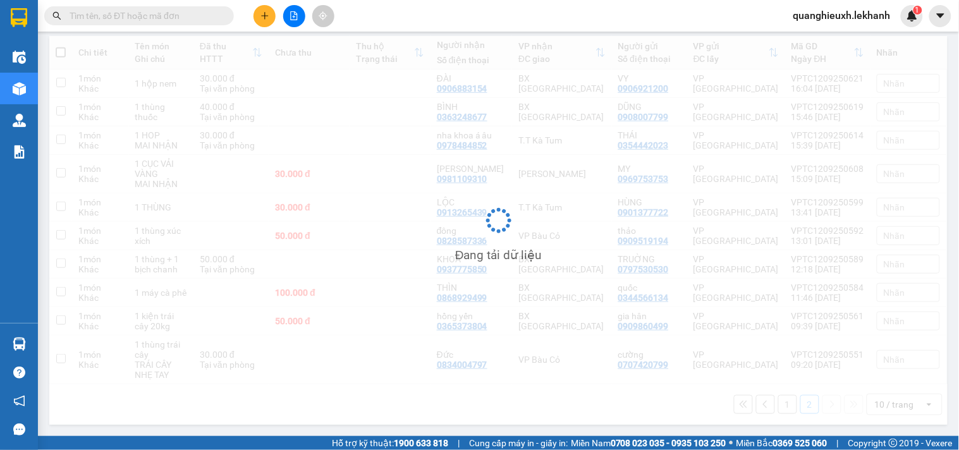
scroll to position [58, 0]
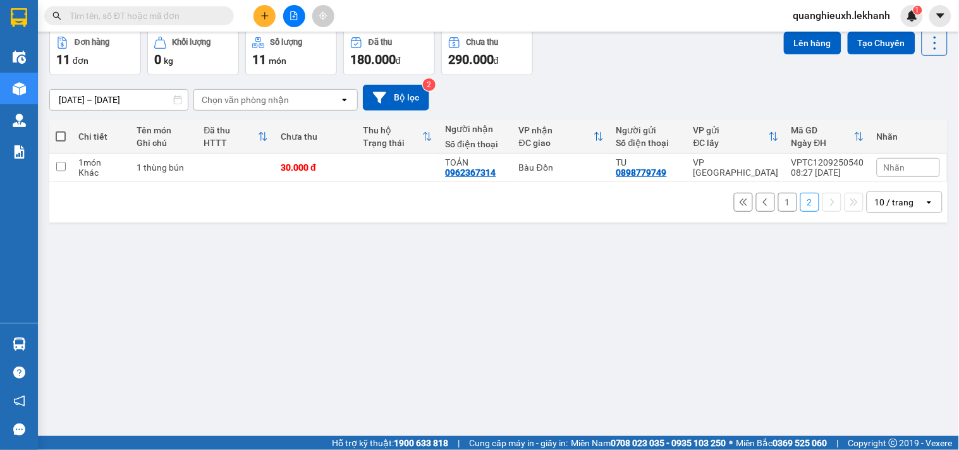
click at [778, 203] on button "1" at bounding box center [787, 202] width 19 height 19
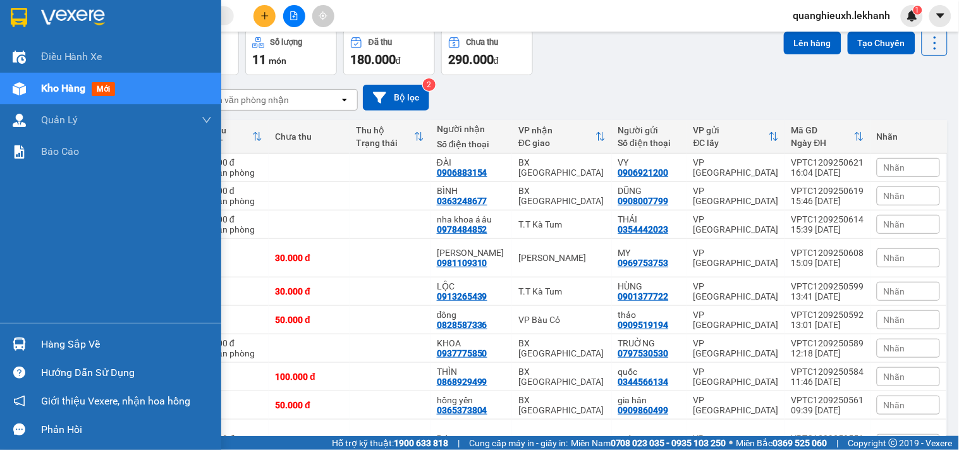
click at [15, 15] on img at bounding box center [19, 17] width 16 height 19
